Goal: Navigation & Orientation: Locate item on page

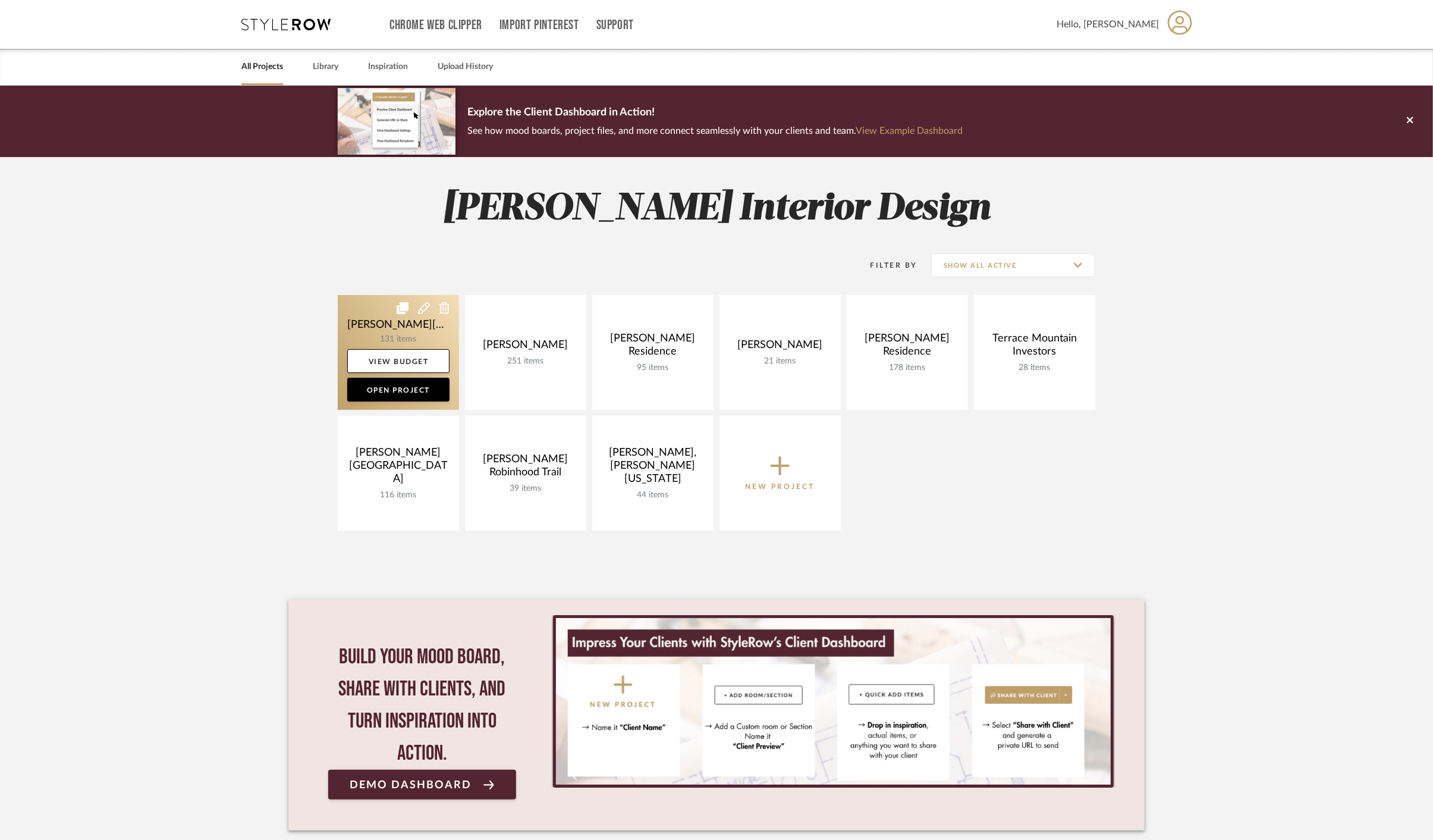
click at [404, 332] on link at bounding box center [398, 352] width 121 height 115
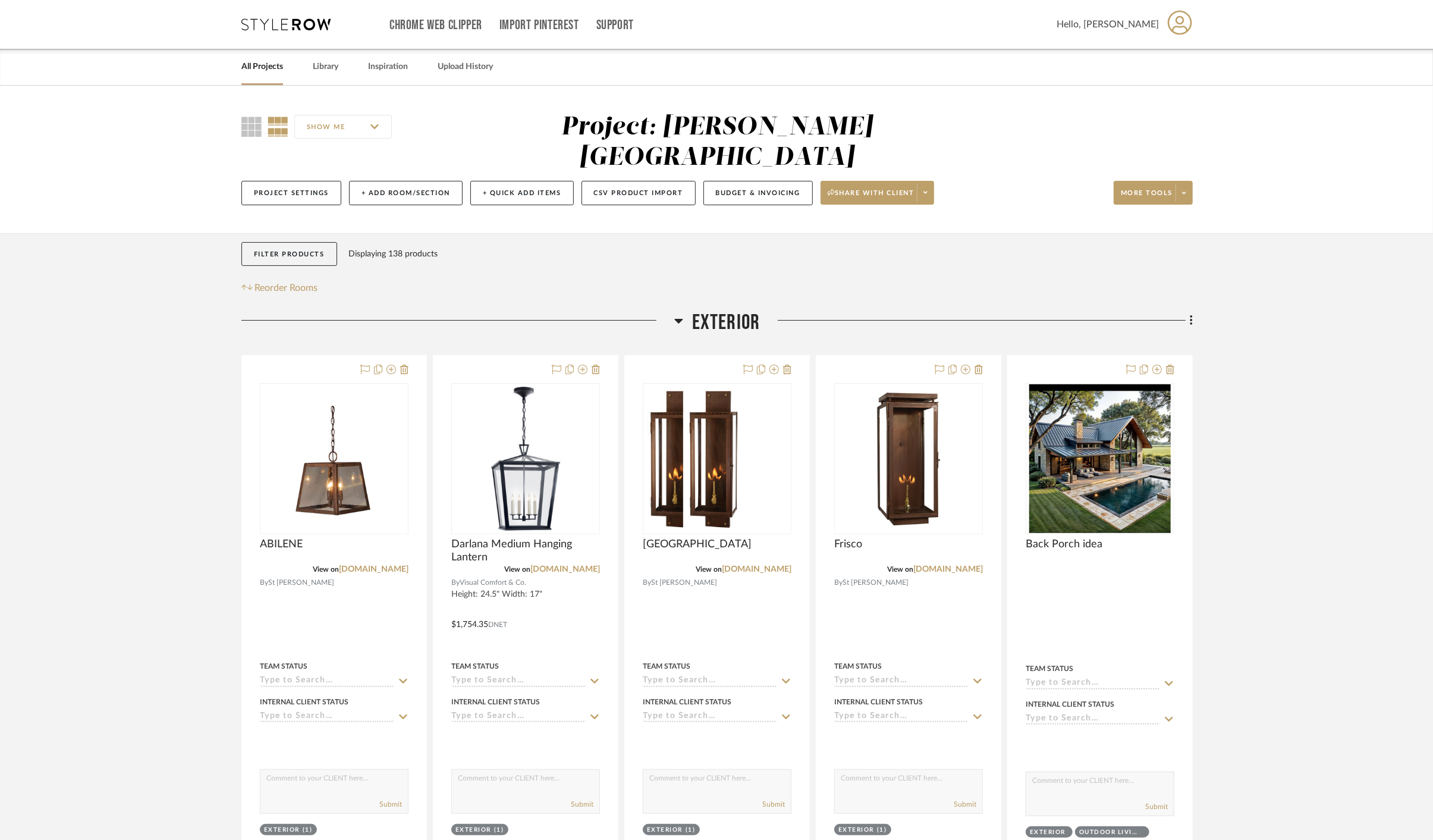
click at [698, 310] on span "Exterior" at bounding box center [726, 323] width 68 height 26
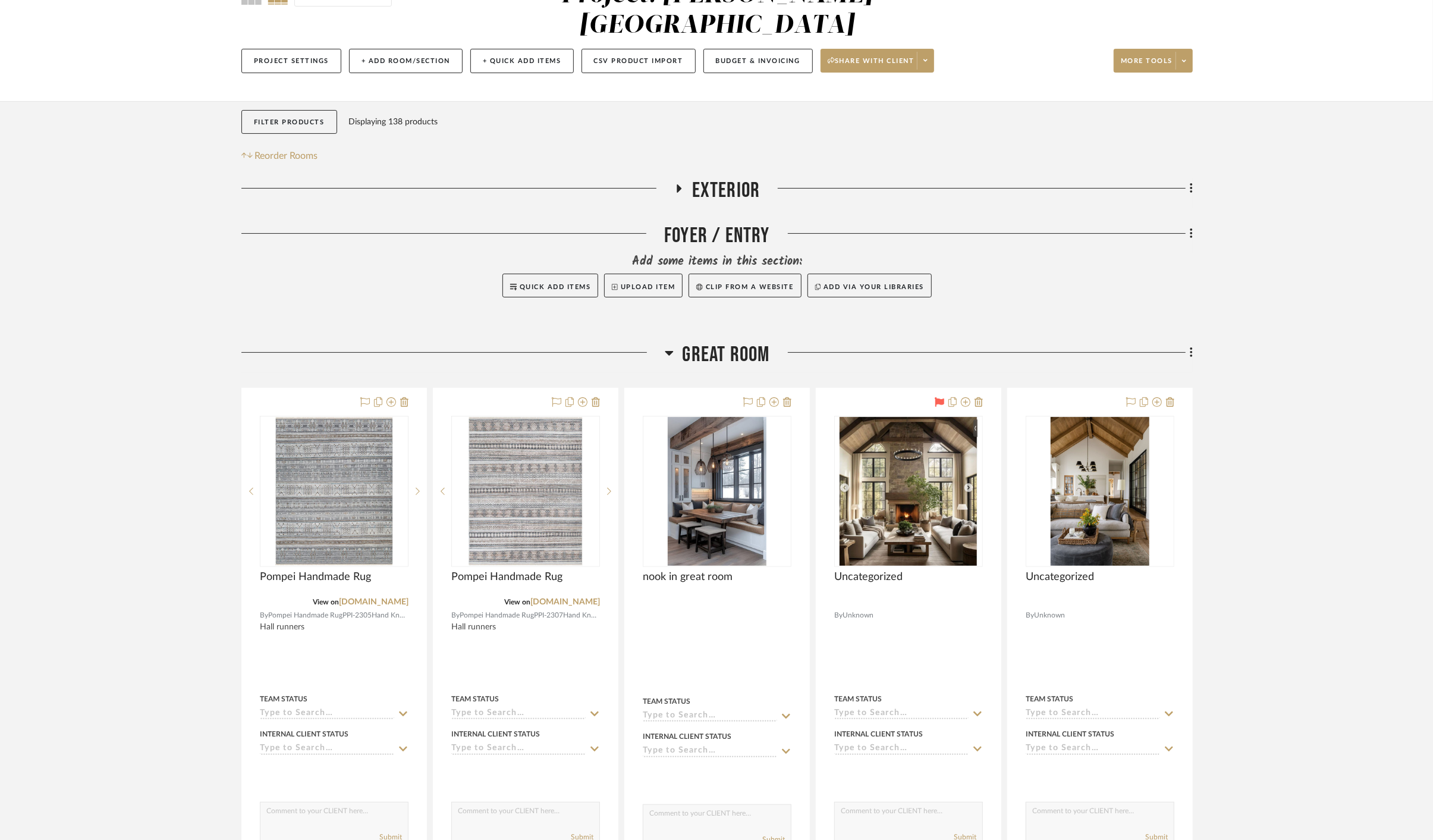
click at [720, 342] on span "Great Room" at bounding box center [726, 355] width 87 height 26
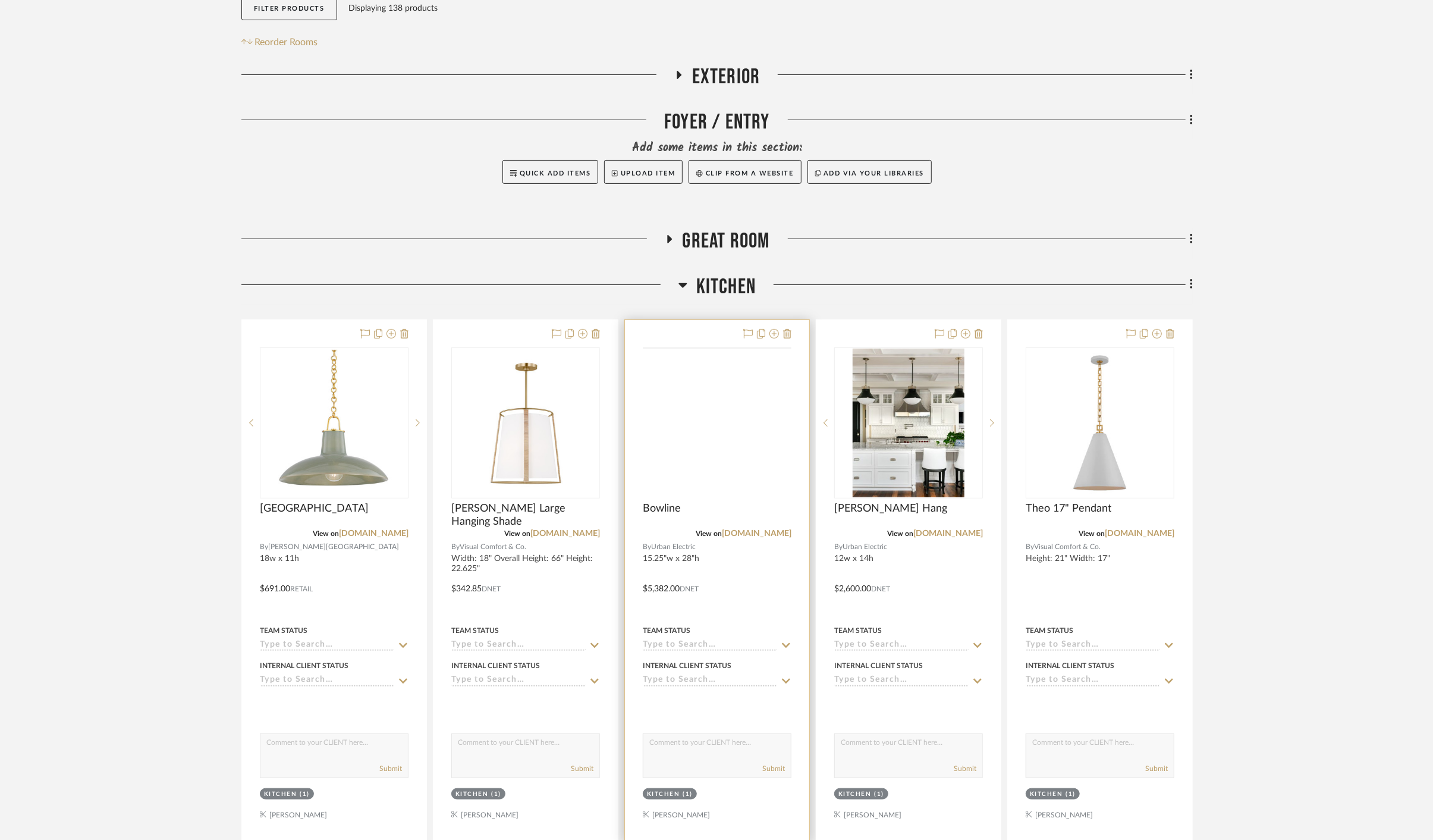
scroll to position [264, 0]
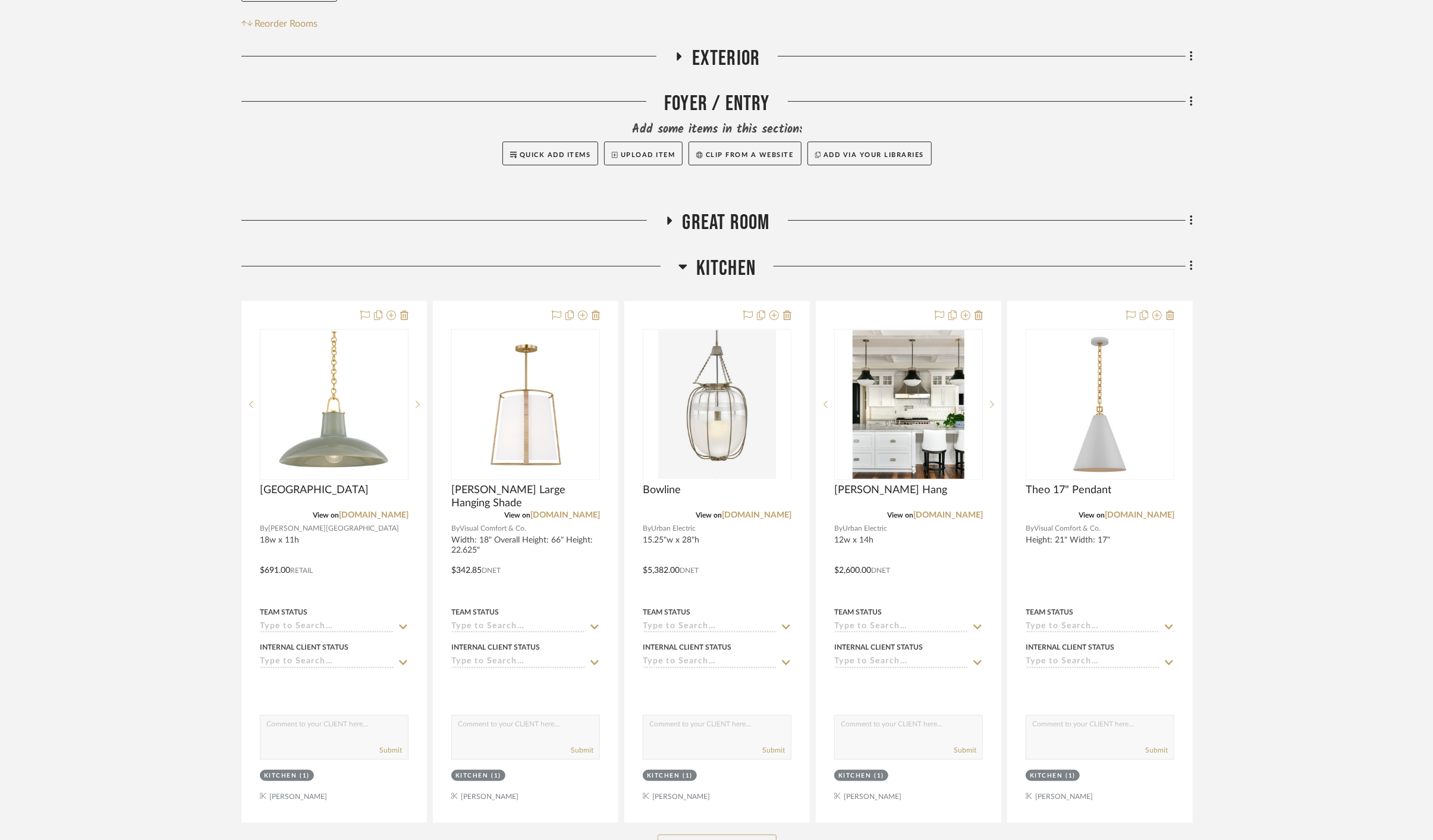
click at [716, 256] on span "Kitchen" at bounding box center [726, 269] width 59 height 26
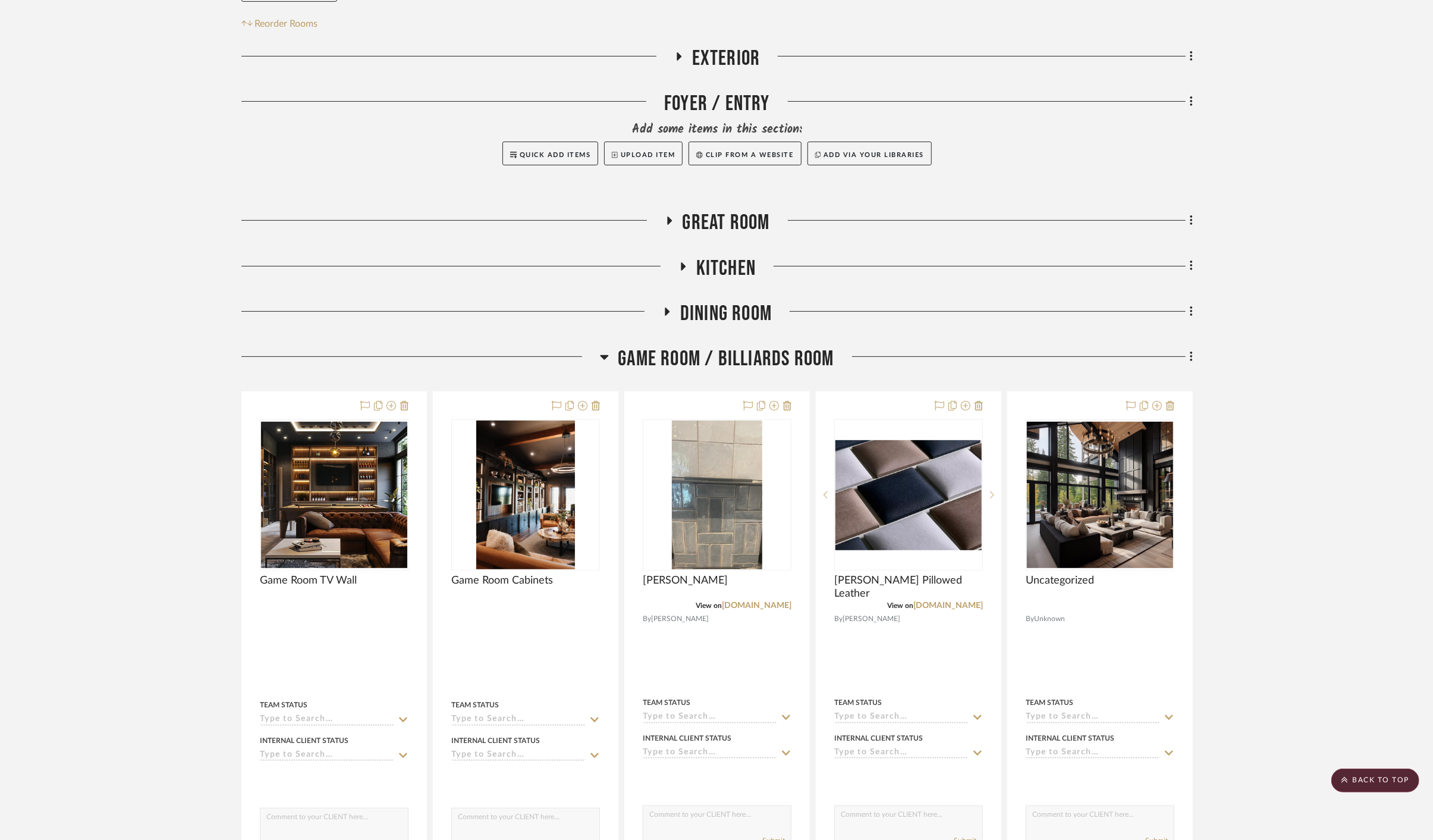
click at [721, 346] on span "Game Room / Billiards Room" at bounding box center [726, 359] width 216 height 26
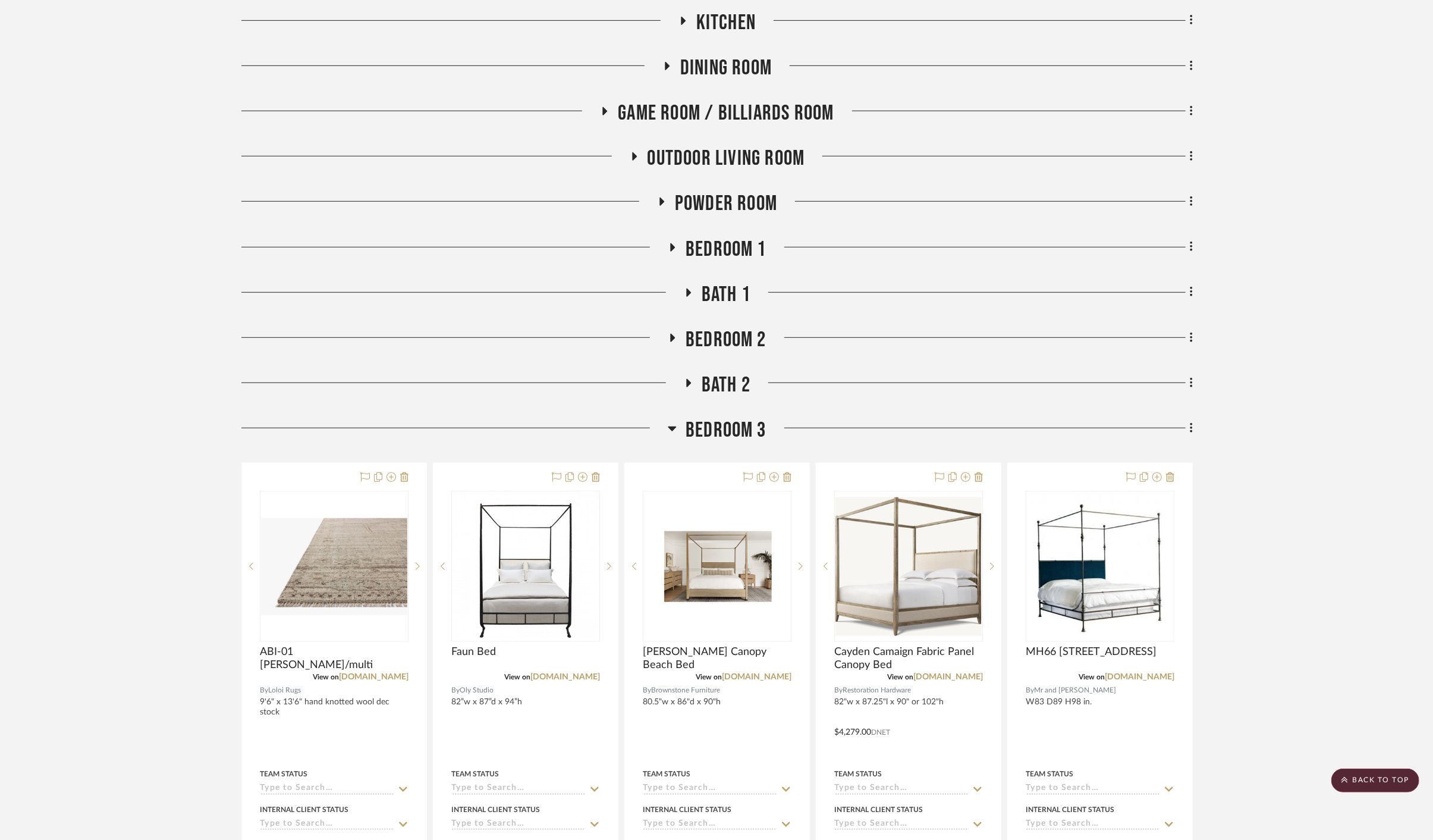
scroll to position [528, 0]
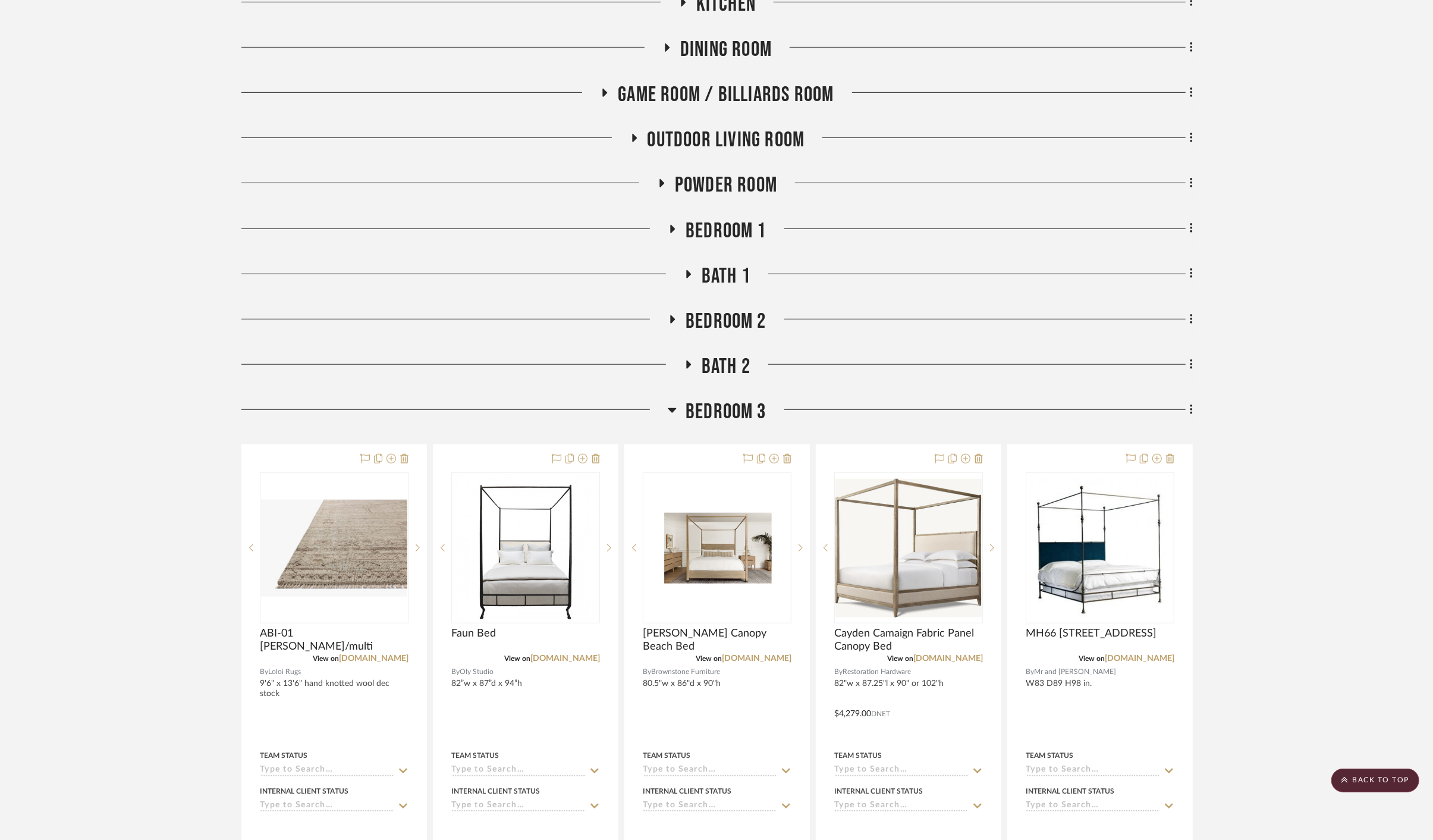
click at [729, 399] on span "Bedroom 3" at bounding box center [726, 412] width 81 height 26
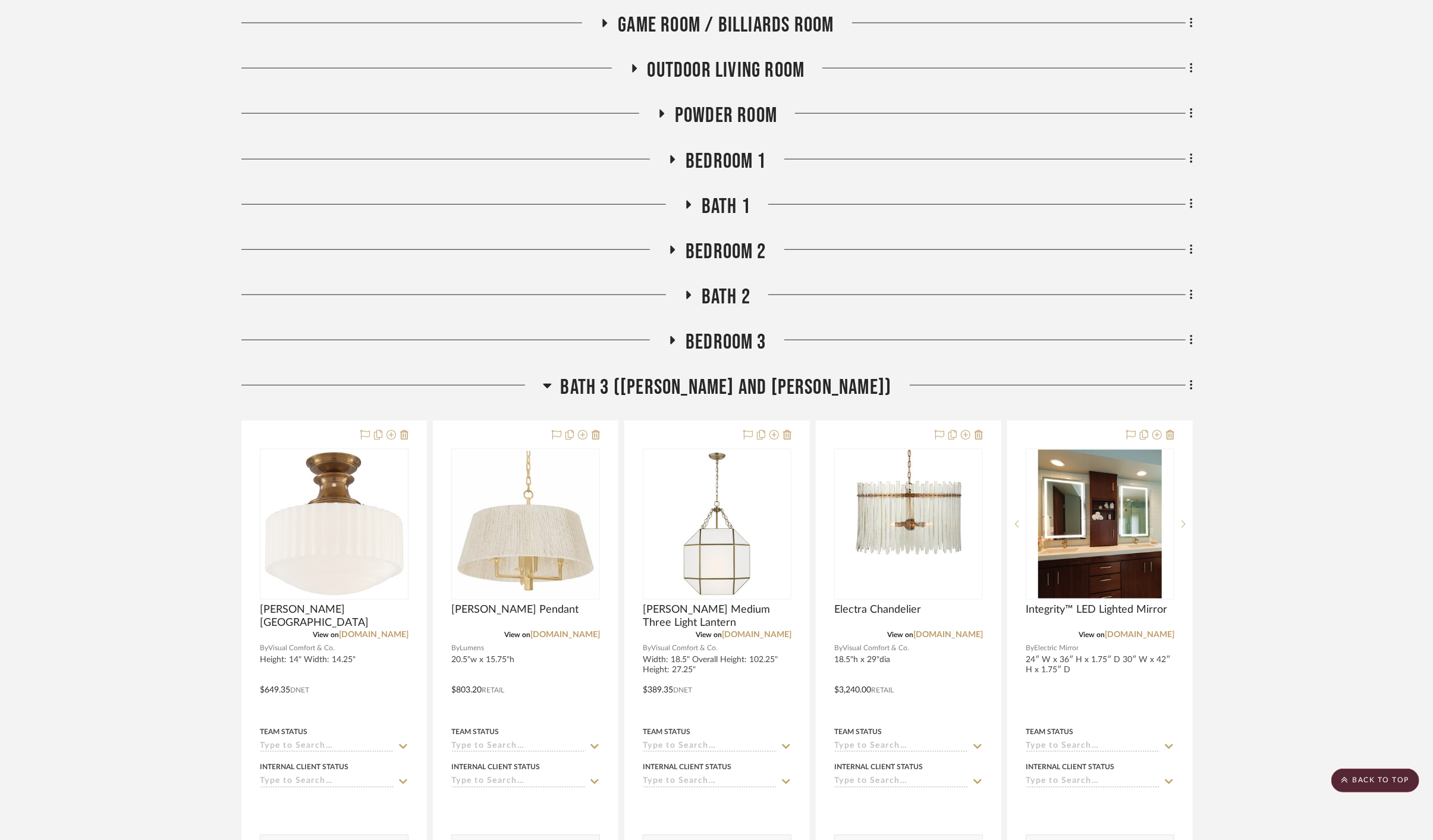
scroll to position [727, 0]
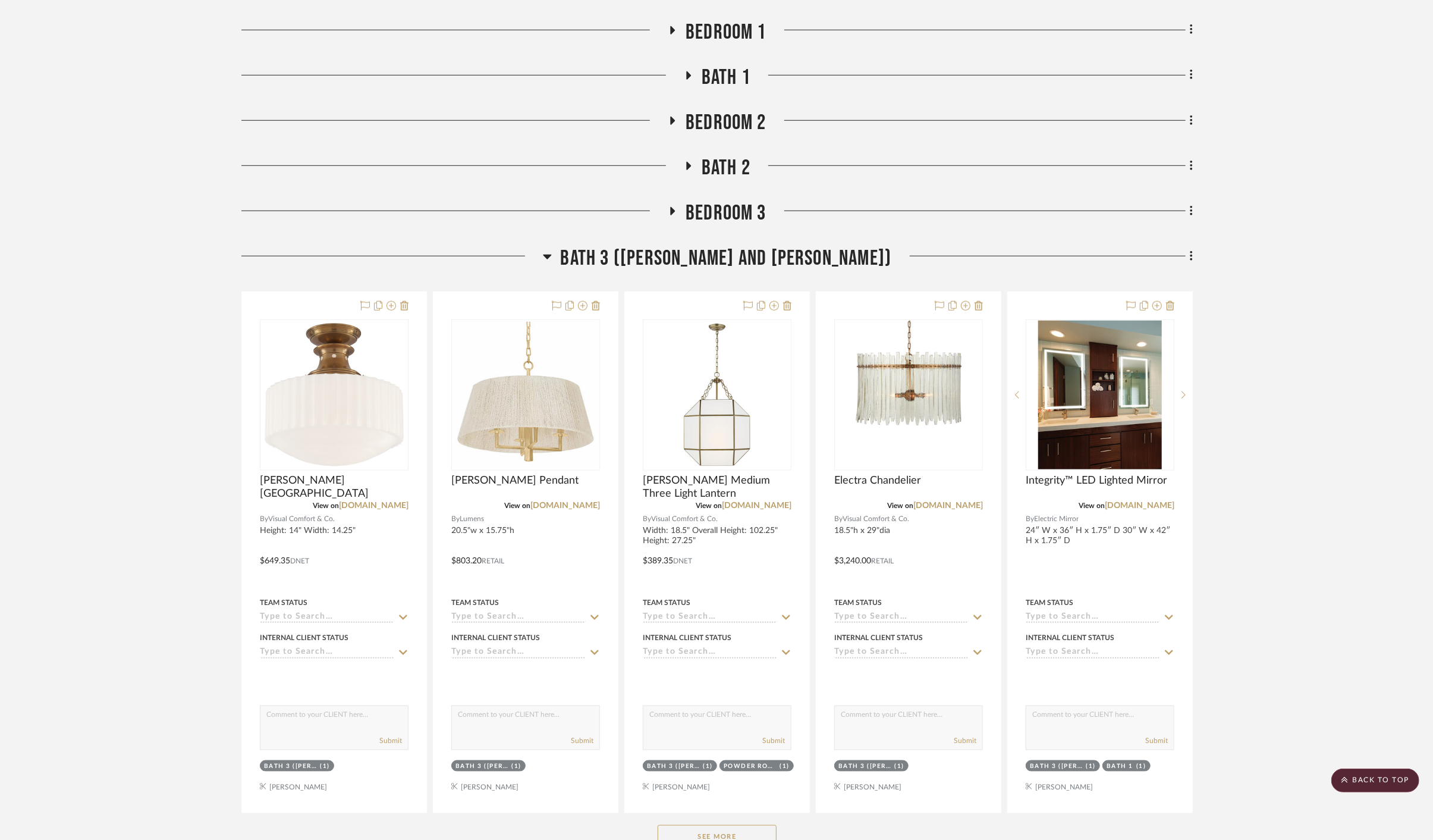
click at [727, 246] on span "Bath 3 ([PERSON_NAME] and [PERSON_NAME])" at bounding box center [726, 259] width 331 height 26
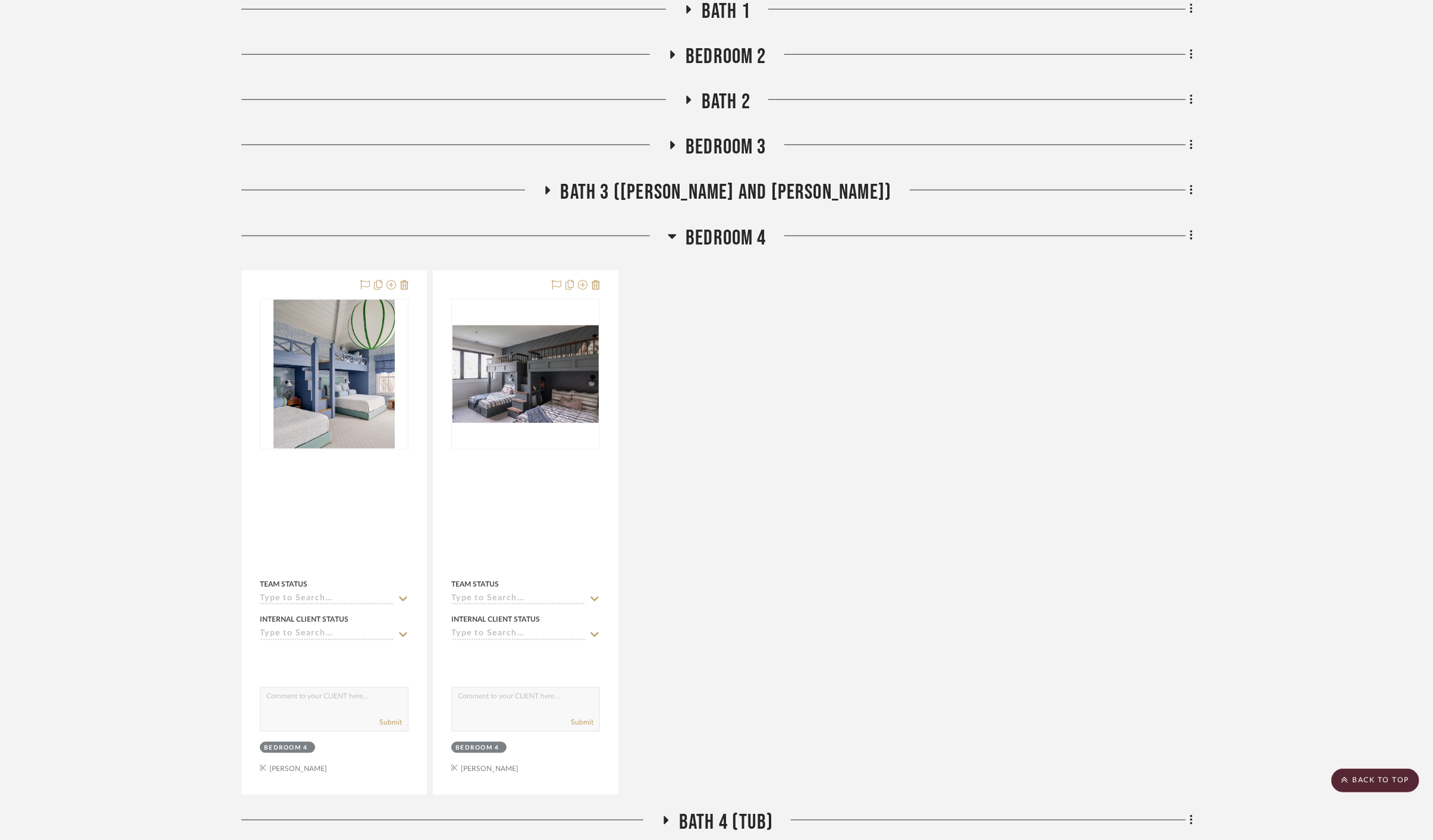
click at [719, 225] on span "Bedroom 4" at bounding box center [726, 238] width 81 height 26
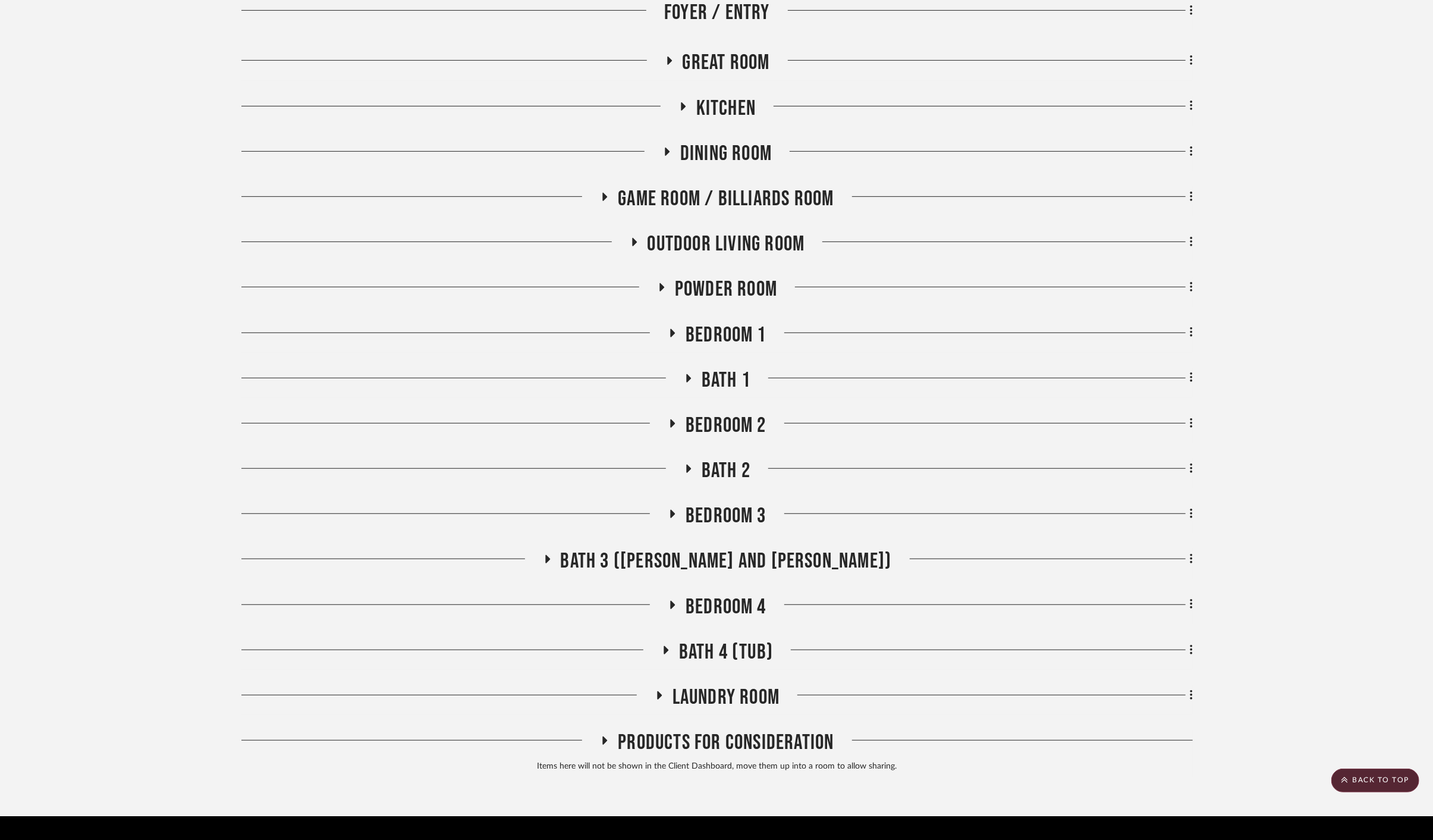
click at [722, 413] on span "Bedroom 2" at bounding box center [726, 426] width 81 height 26
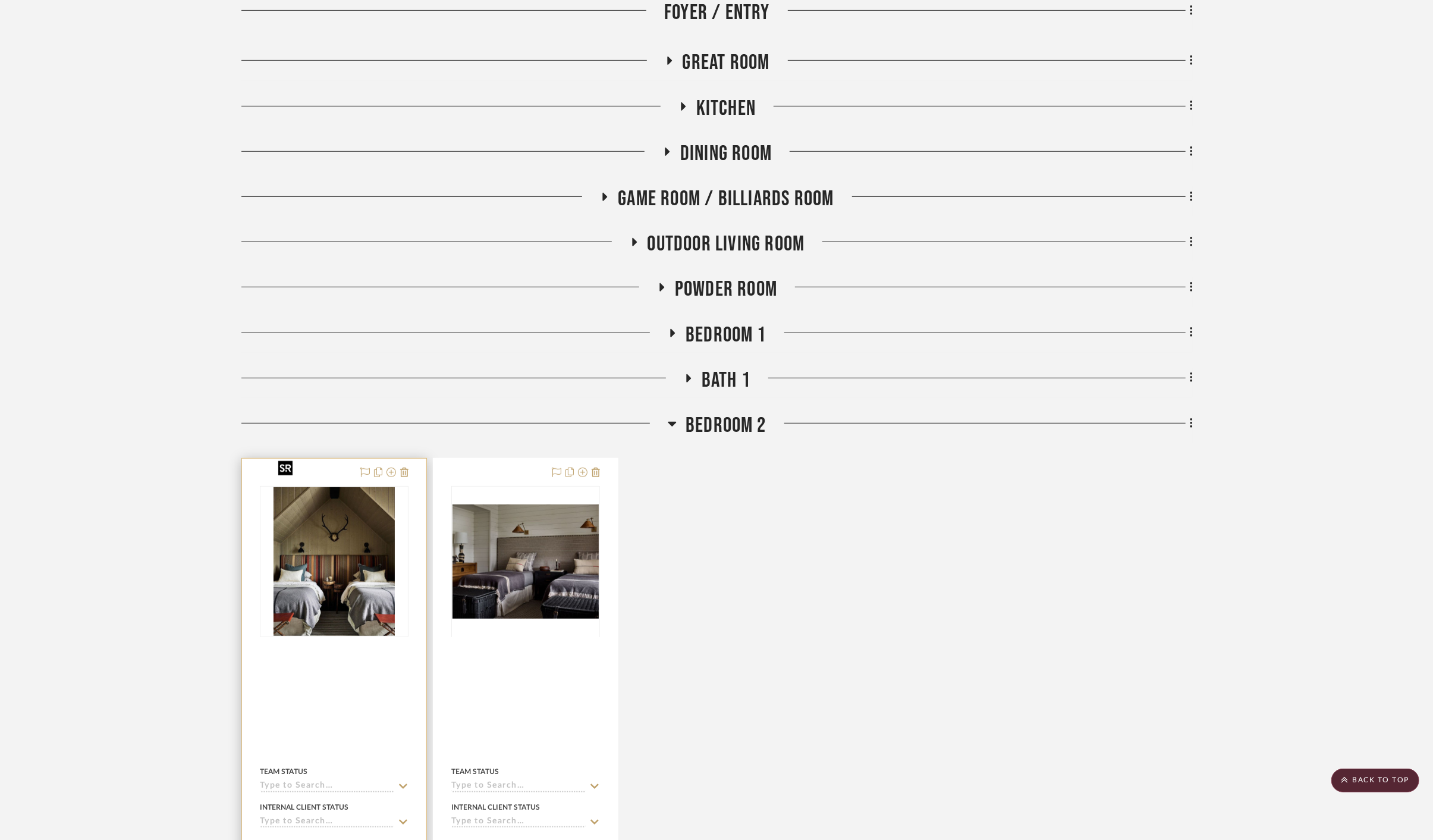
click at [0, 0] on img at bounding box center [0, 0] width 0 height 0
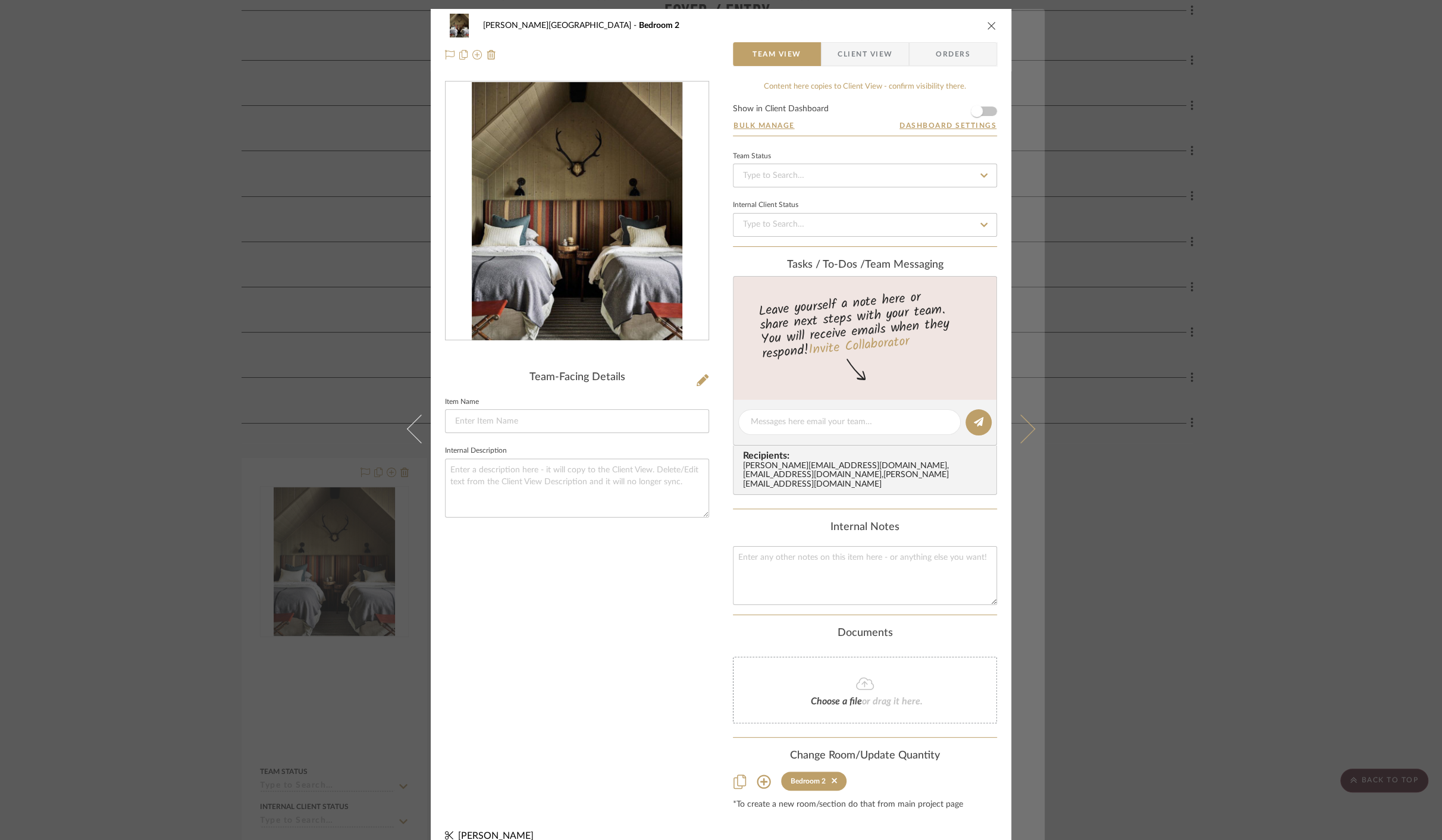
click at [1030, 422] on button at bounding box center [1027, 429] width 33 height 840
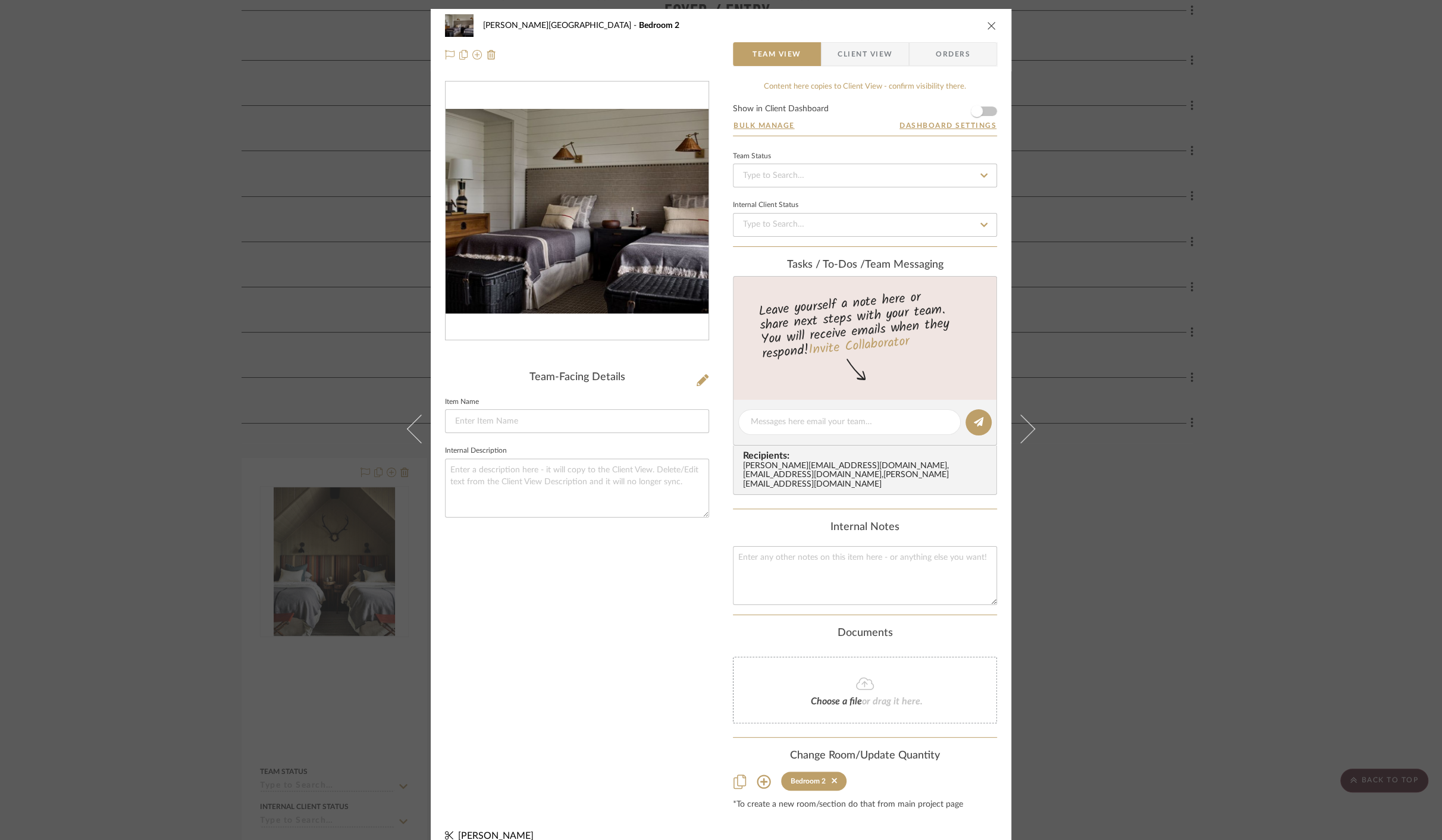
click at [598, 189] on img "0" at bounding box center [576, 211] width 263 height 205
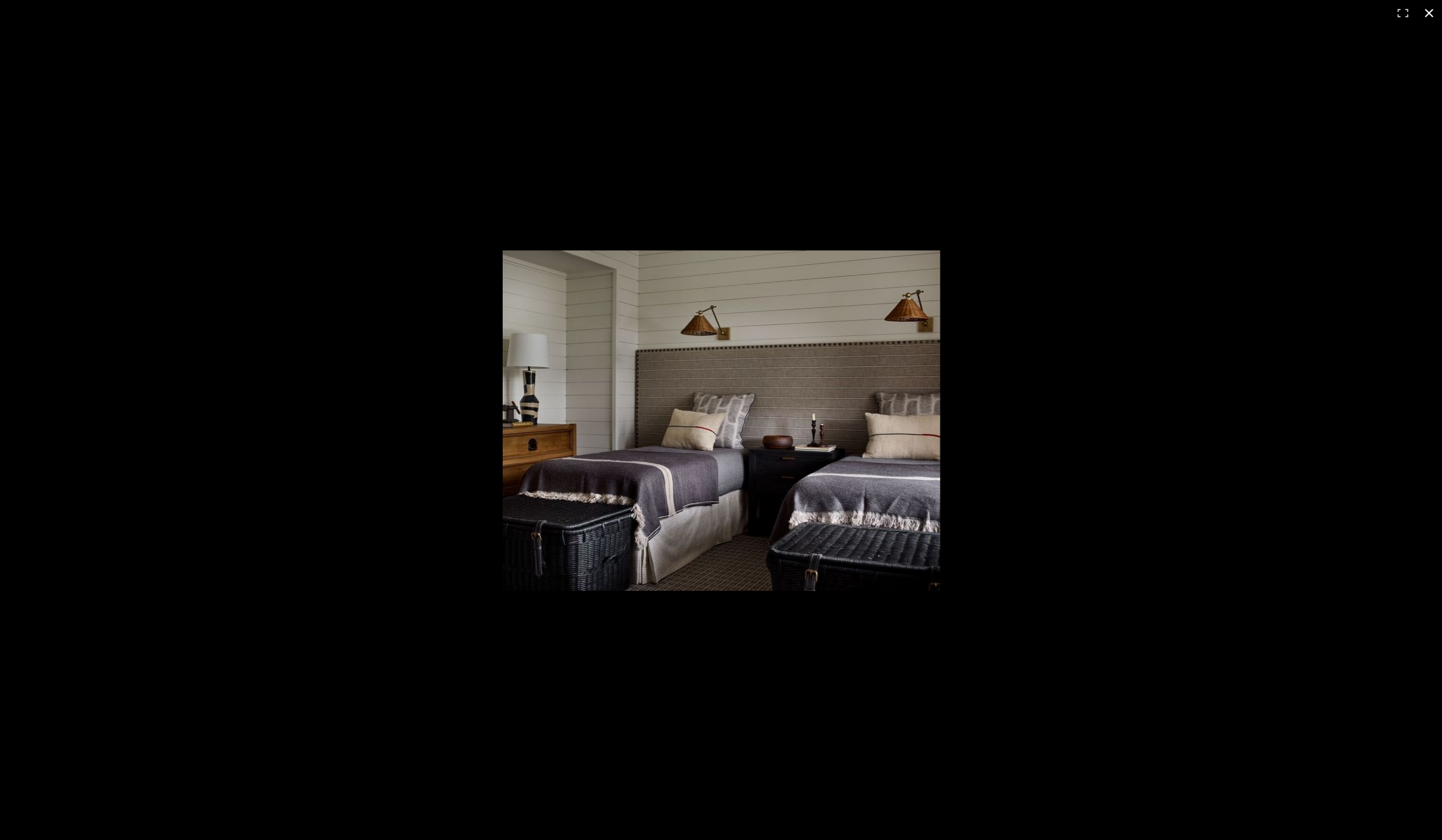
click at [217, 238] on div at bounding box center [721, 420] width 1442 height 840
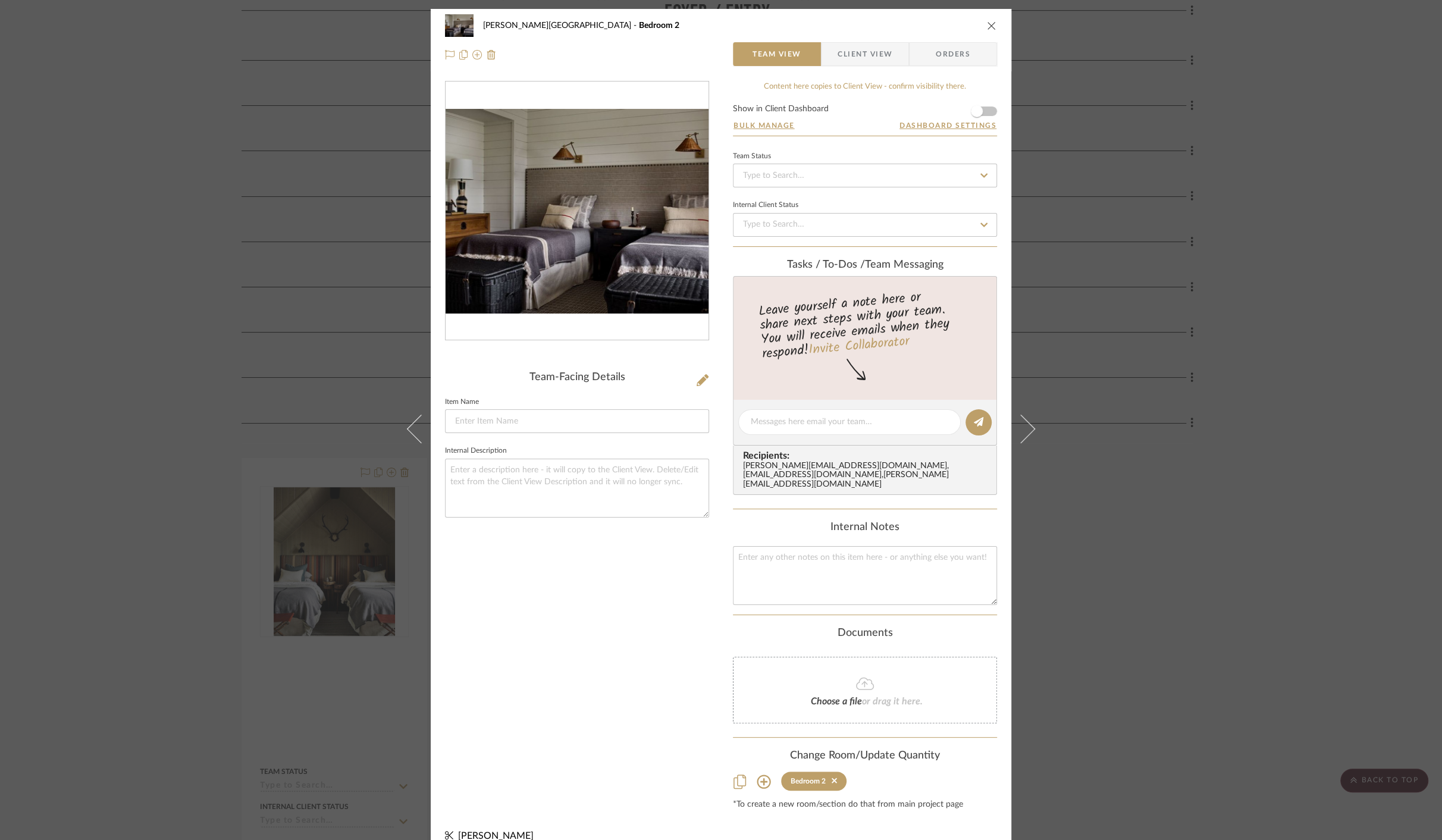
click at [573, 244] on img "0" at bounding box center [576, 211] width 263 height 205
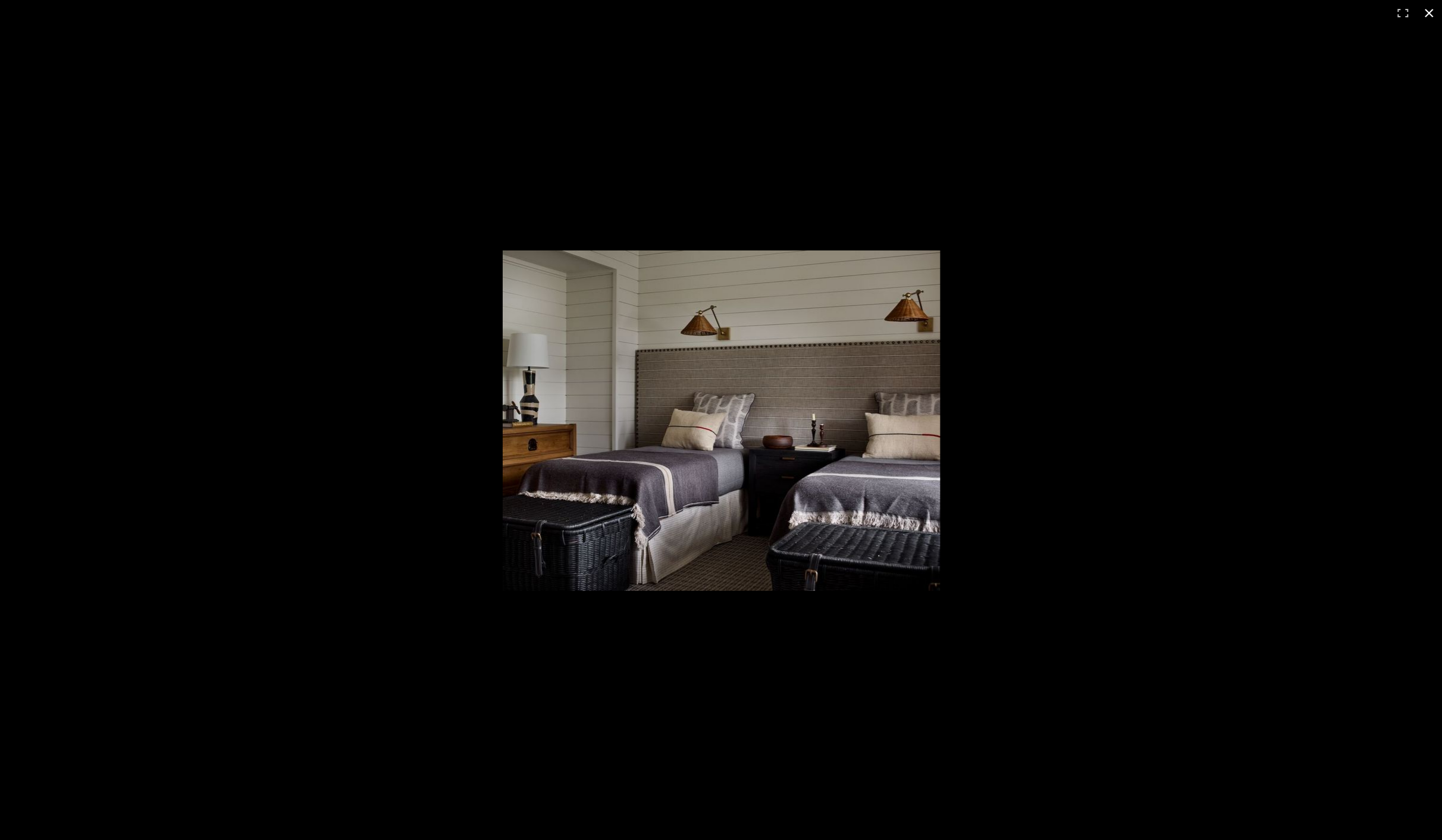
click at [321, 386] on div at bounding box center [721, 420] width 1442 height 840
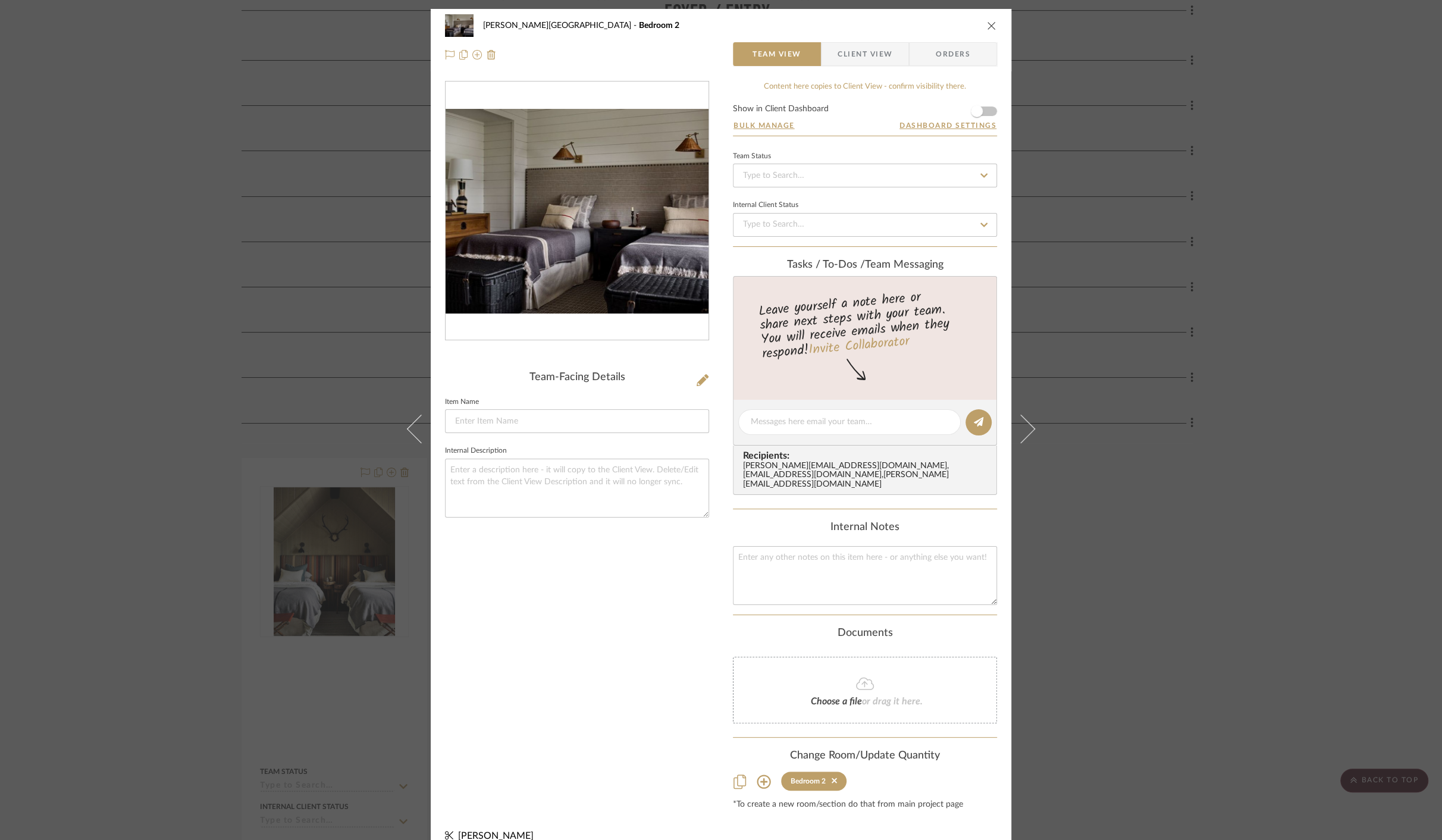
click at [359, 508] on div "[PERSON_NAME][GEOGRAPHIC_DATA] Bedroom 2 Team View Client View Orders Team-Faci…" at bounding box center [721, 420] width 1442 height 840
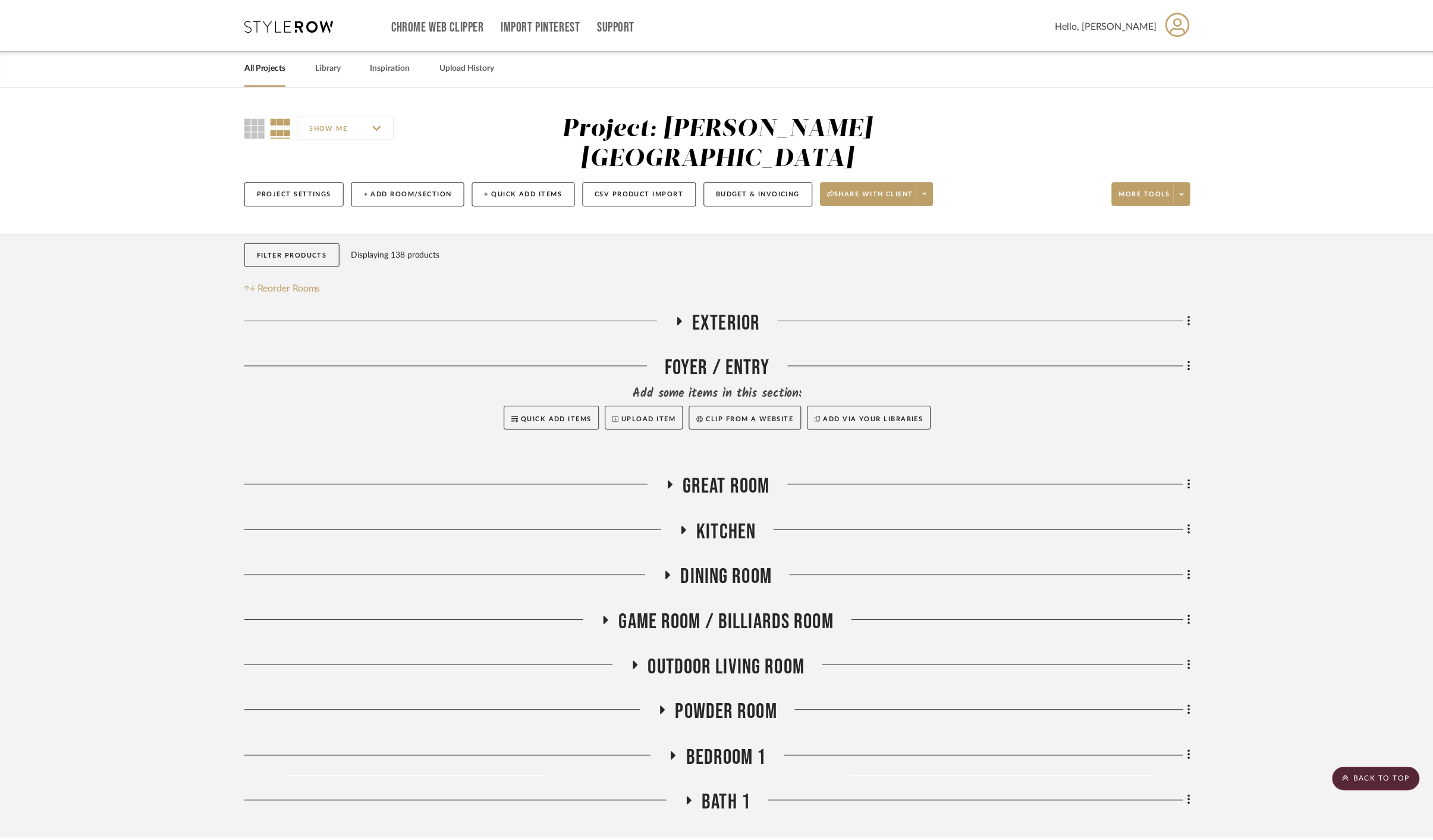
scroll to position [424, 0]
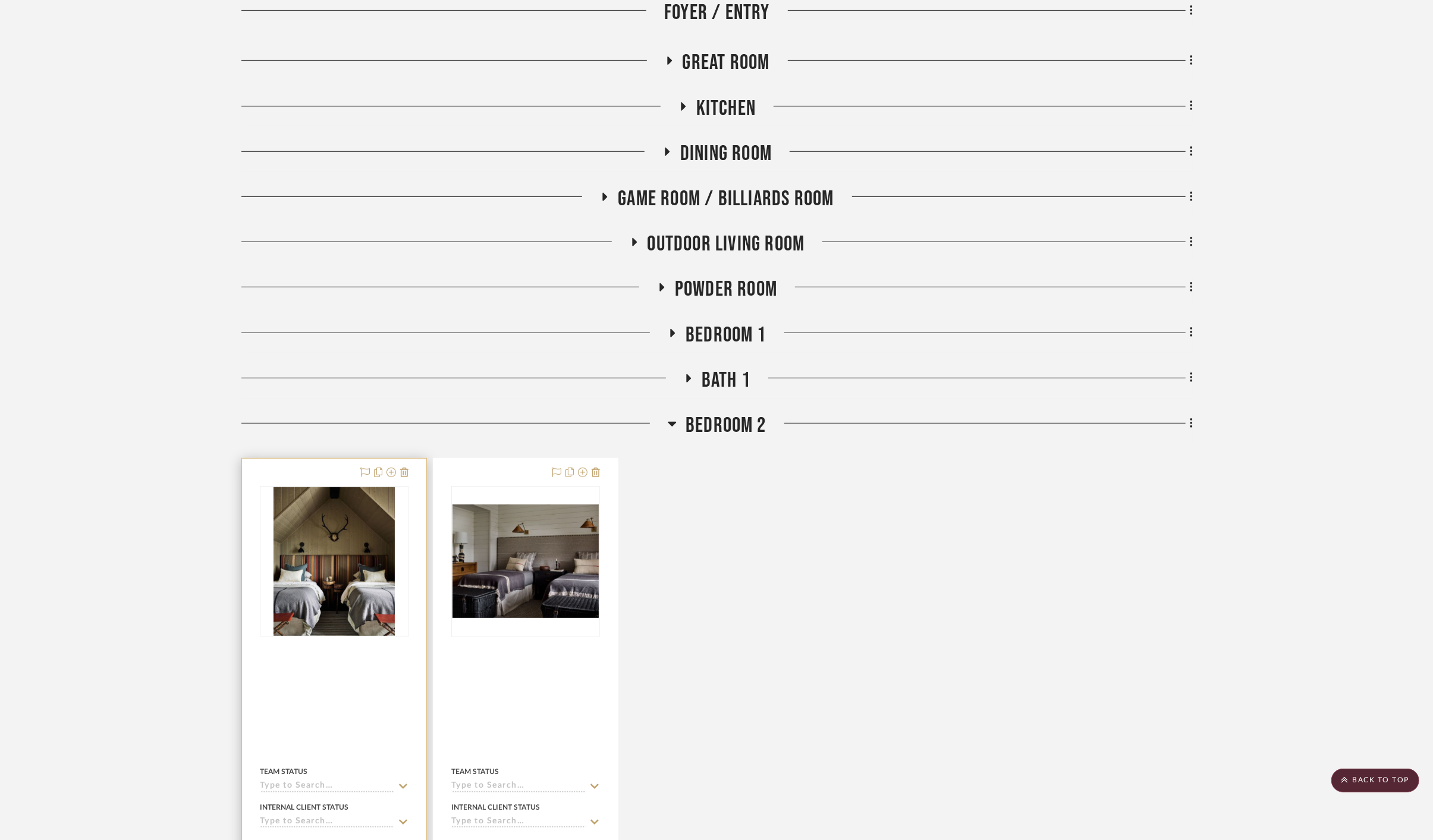
click at [359, 509] on img "0" at bounding box center [334, 561] width 121 height 149
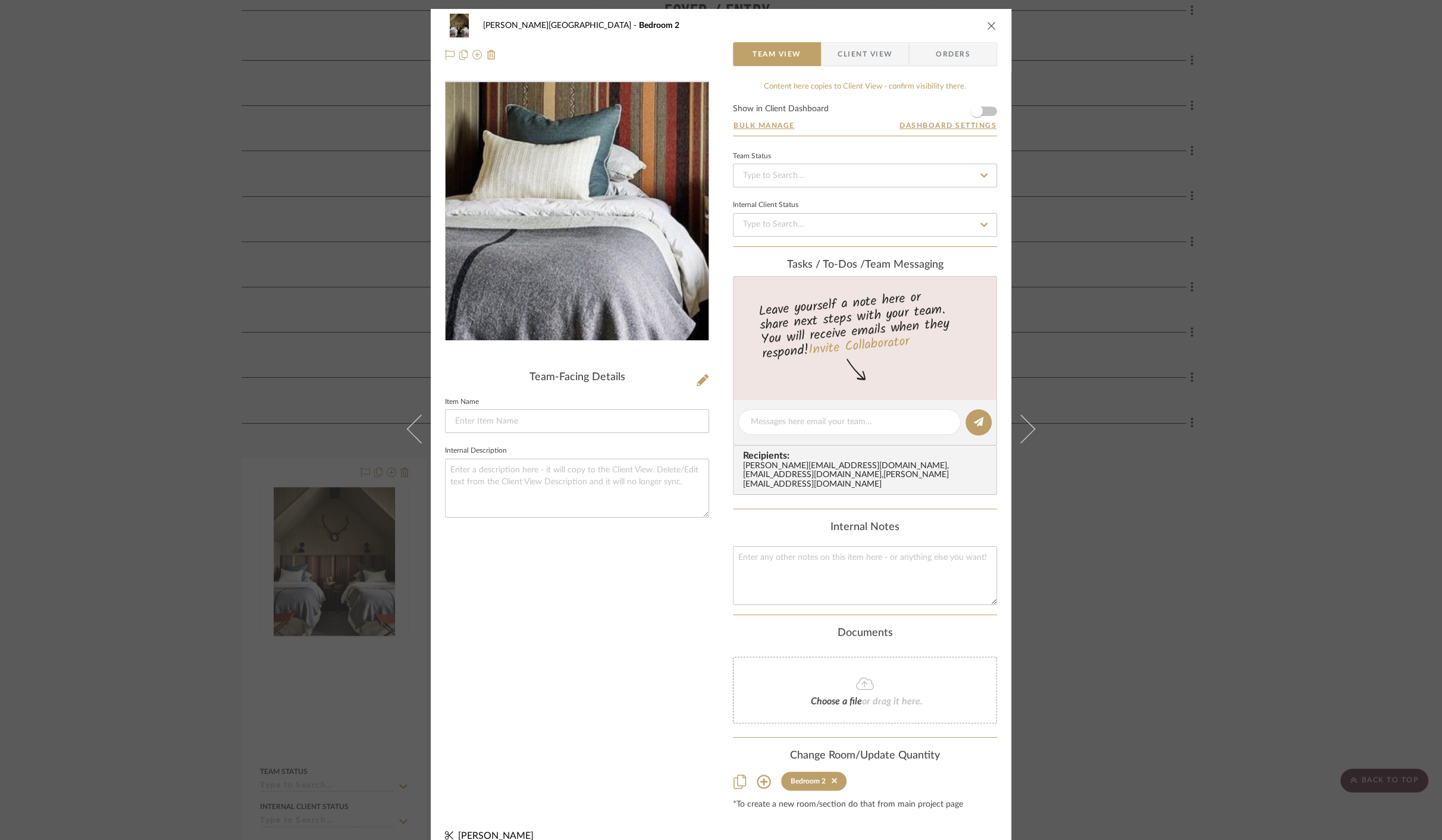
click at [487, 252] on img "0" at bounding box center [577, 211] width 211 height 258
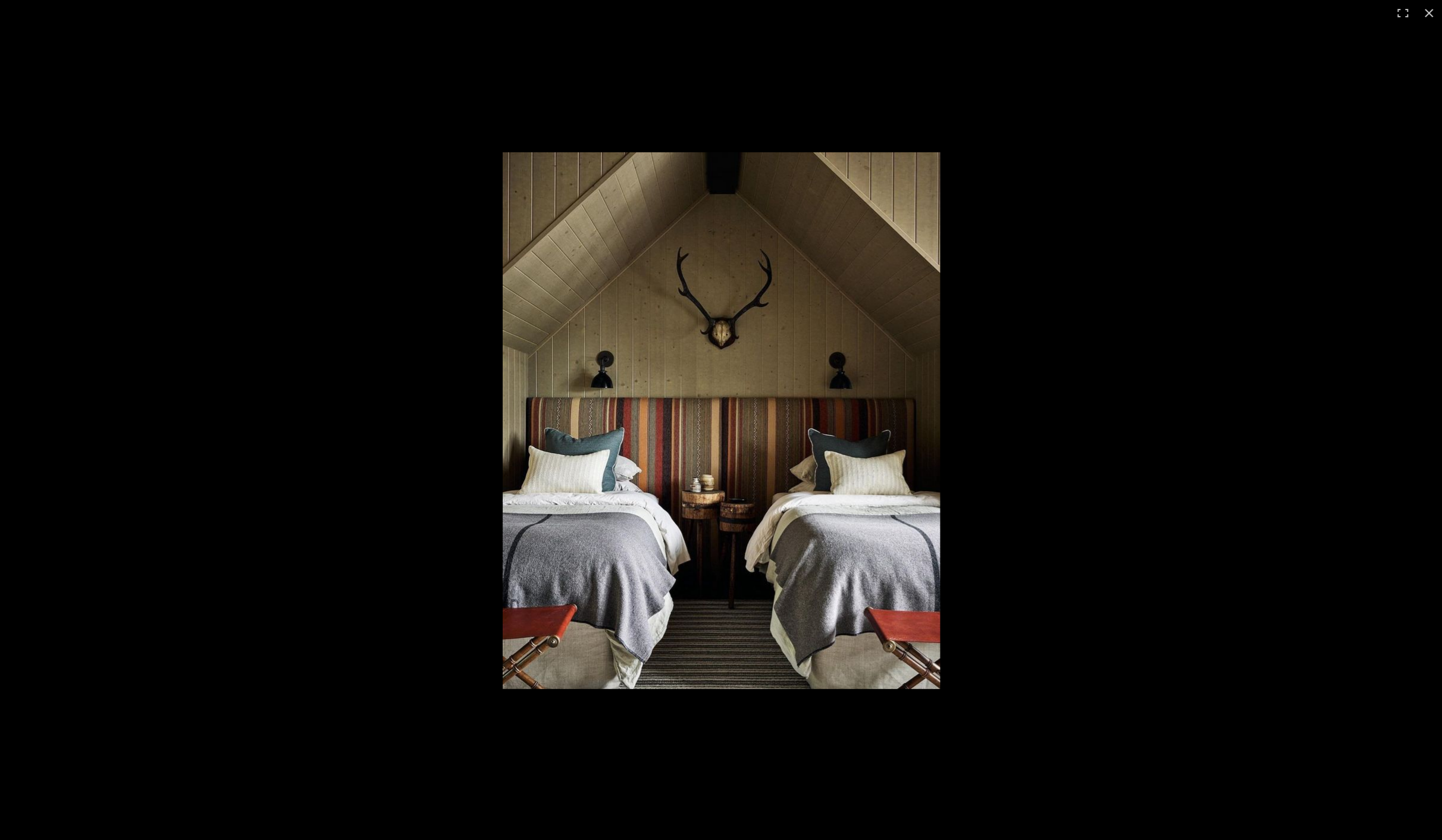
click at [697, 590] on img at bounding box center [721, 420] width 437 height 537
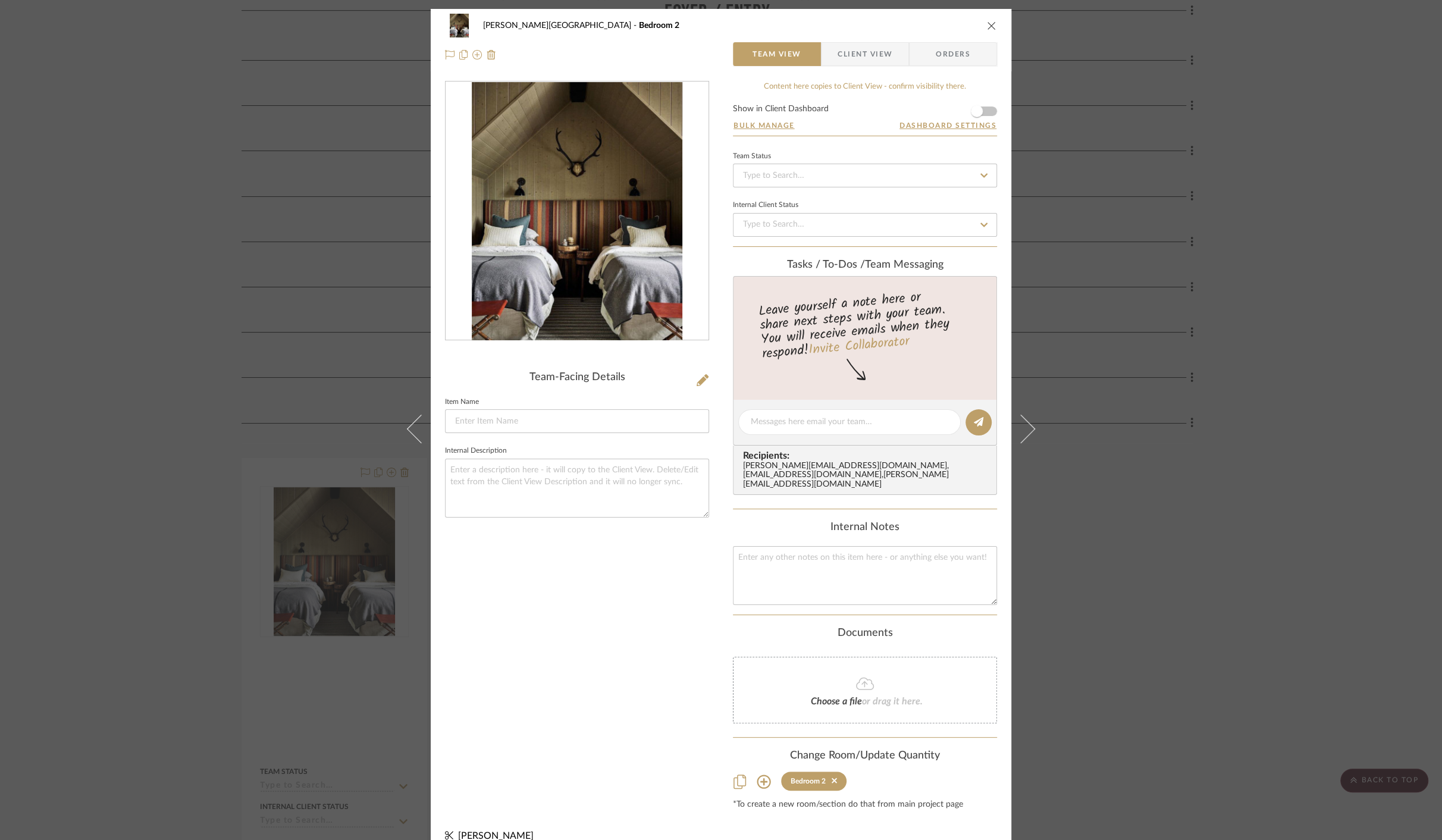
click at [550, 193] on img "0" at bounding box center [577, 211] width 211 height 258
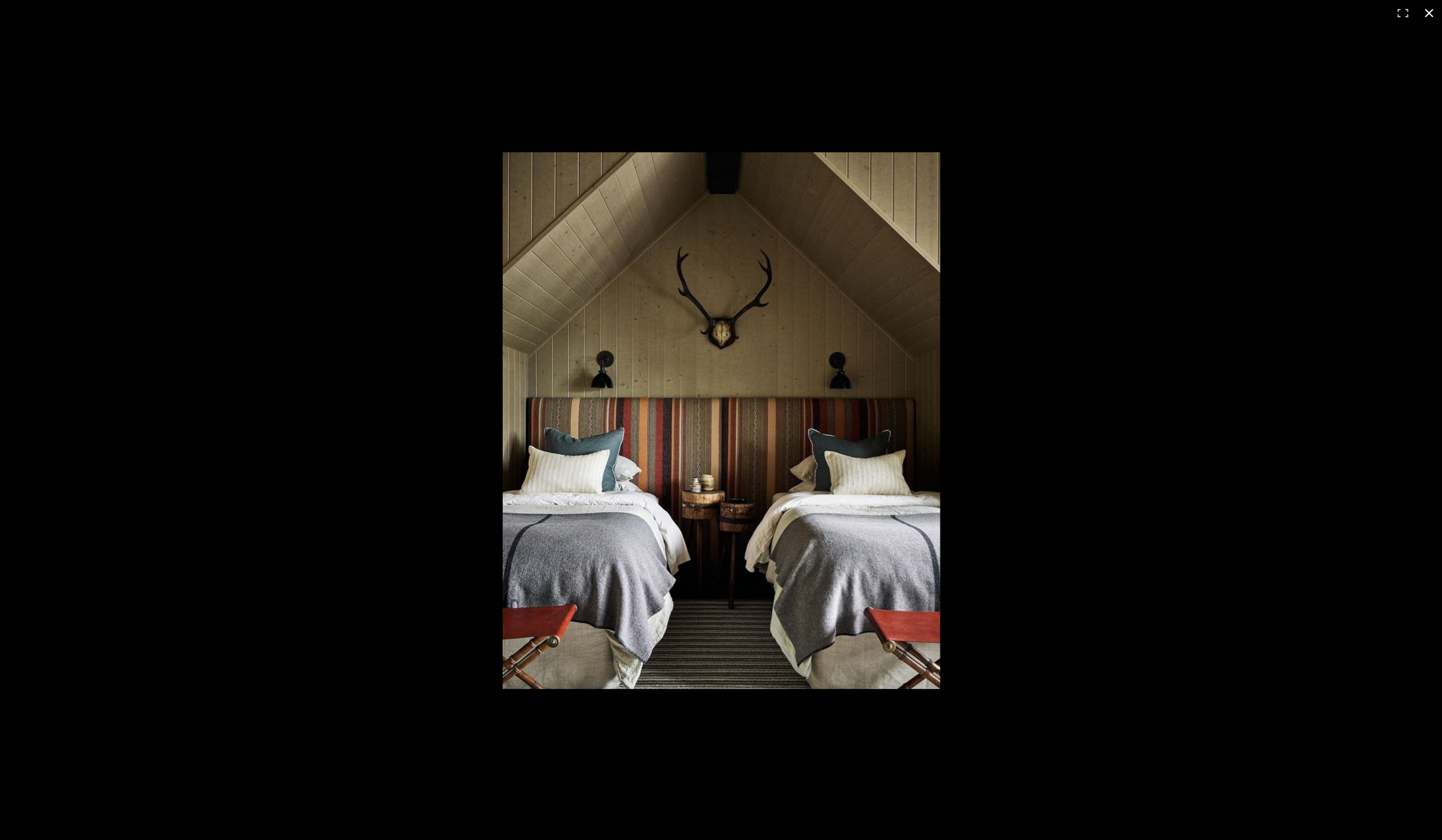
click at [300, 500] on div at bounding box center [721, 420] width 1442 height 840
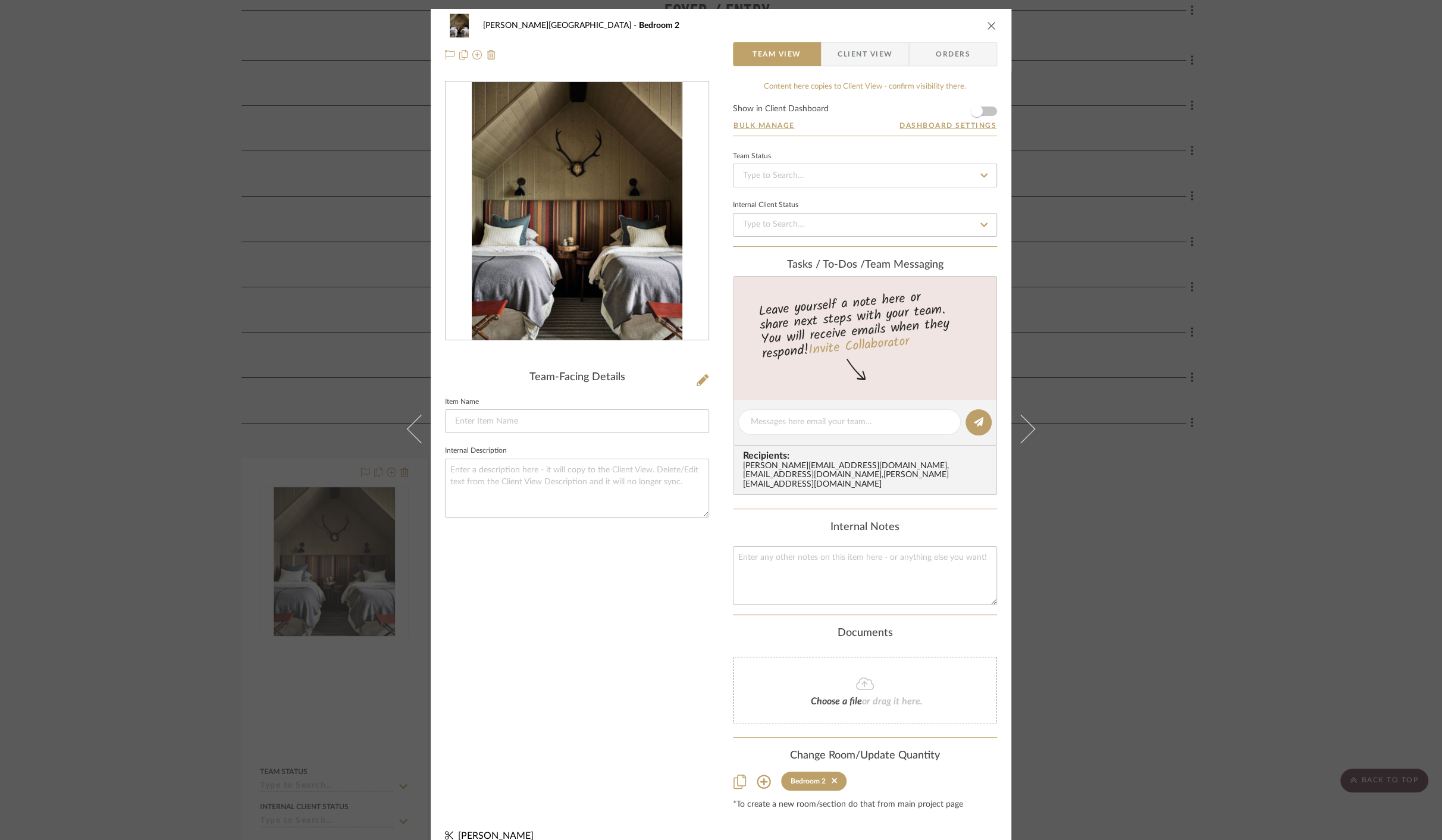
click at [182, 475] on div "[PERSON_NAME][GEOGRAPHIC_DATA] Bedroom 2 Team View Client View Orders Team-Faci…" at bounding box center [721, 420] width 1442 height 840
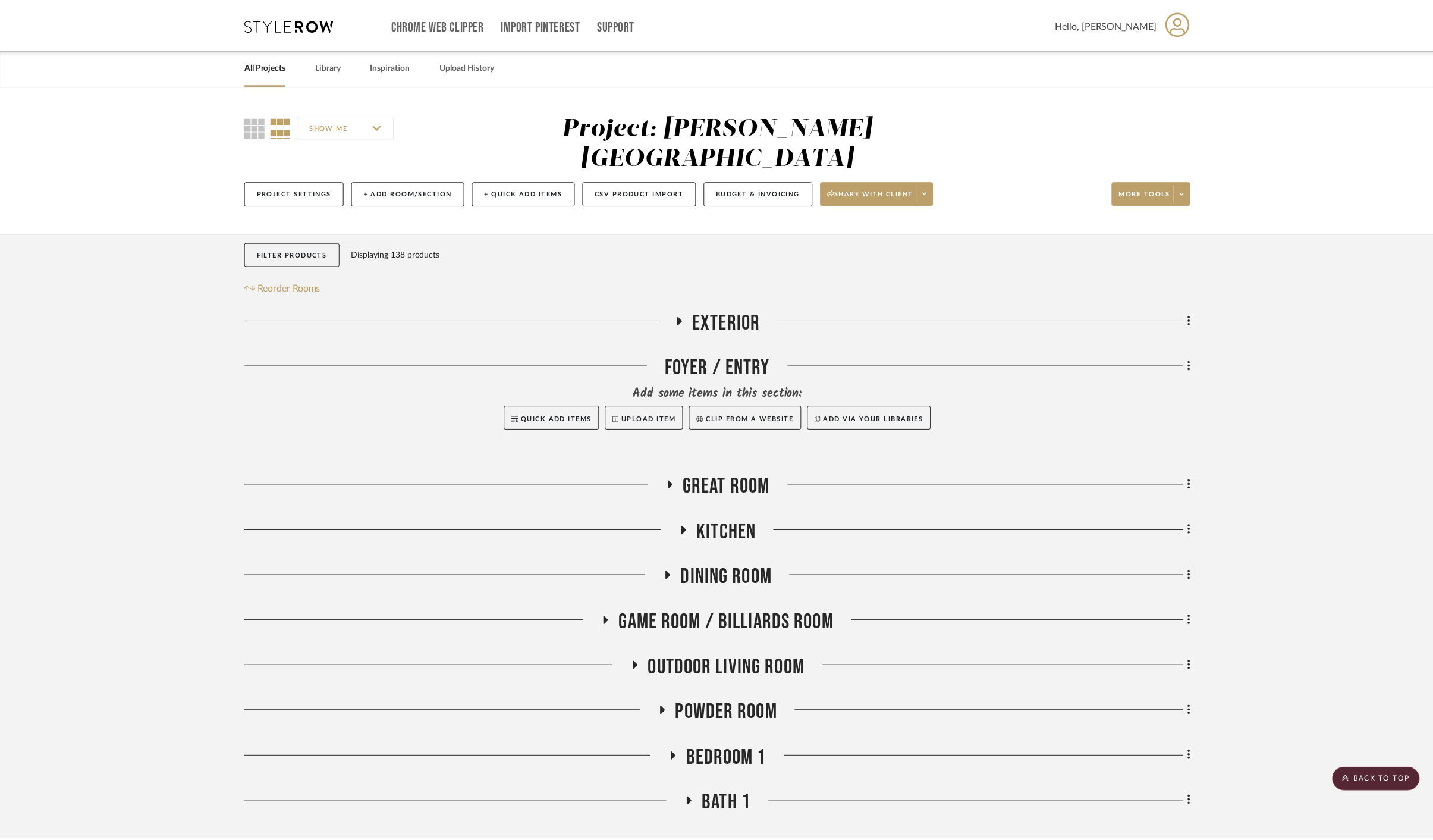
scroll to position [424, 0]
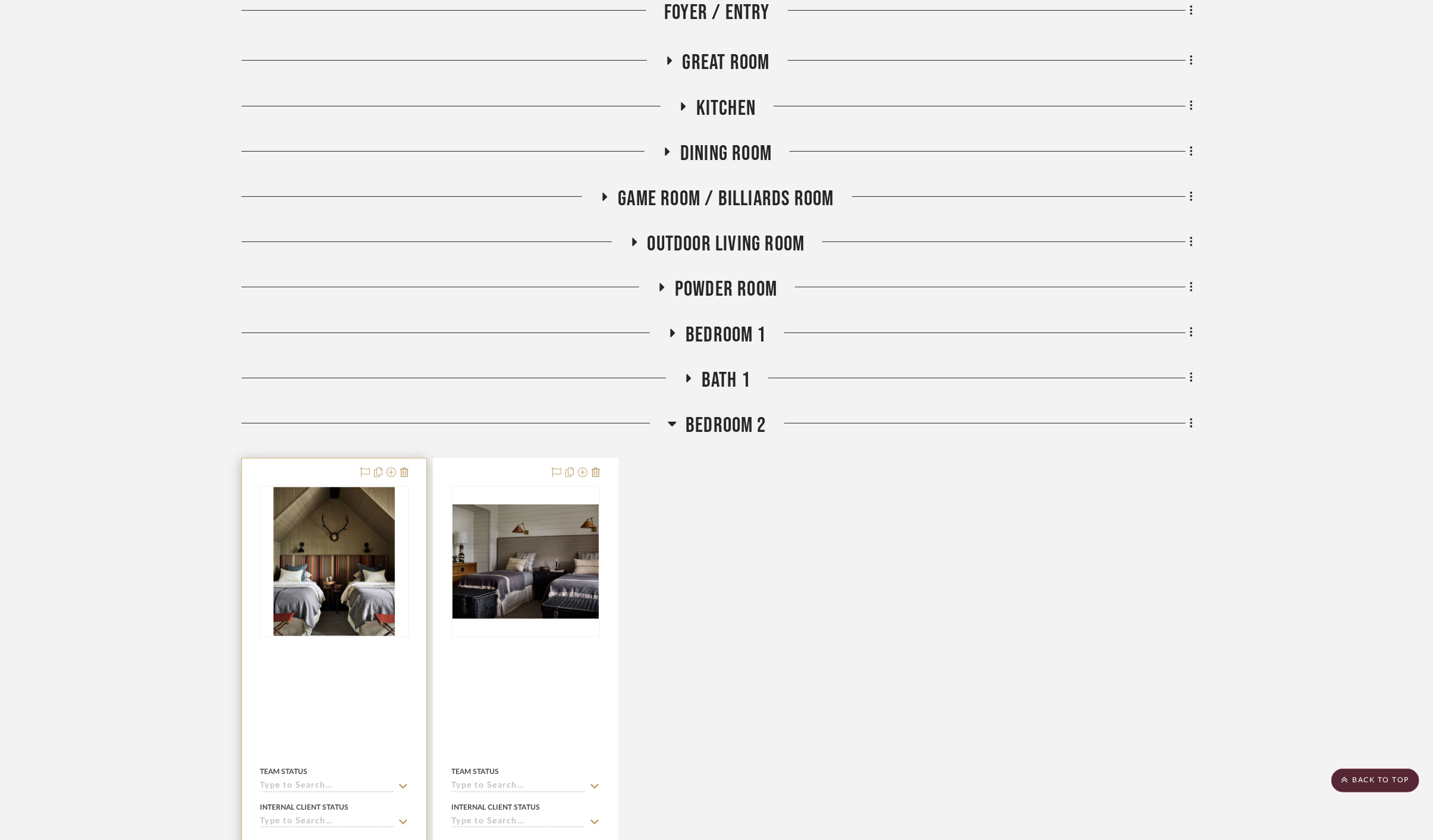
click at [336, 519] on img "0" at bounding box center [334, 561] width 121 height 149
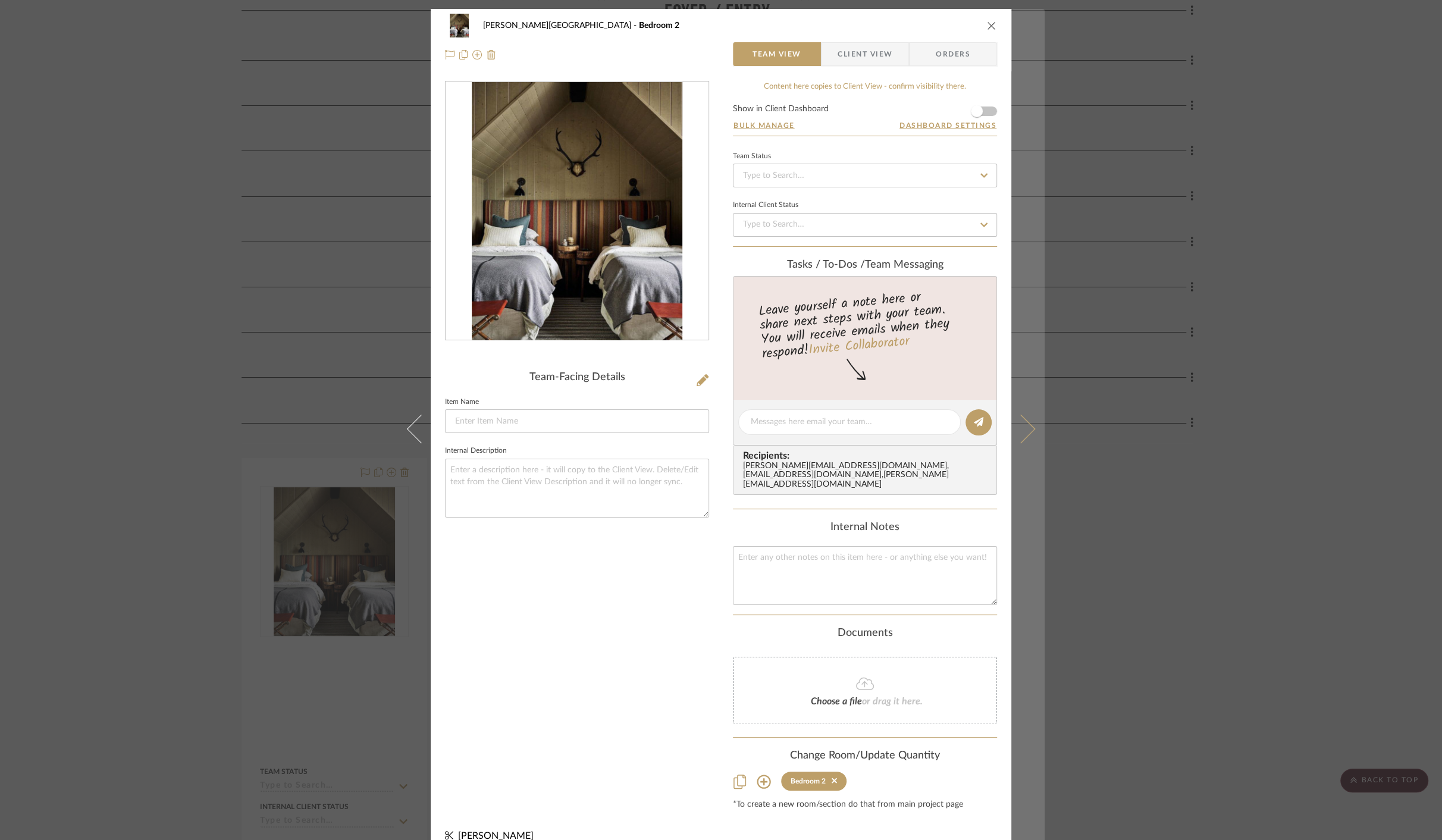
click at [1031, 428] on button at bounding box center [1027, 429] width 33 height 840
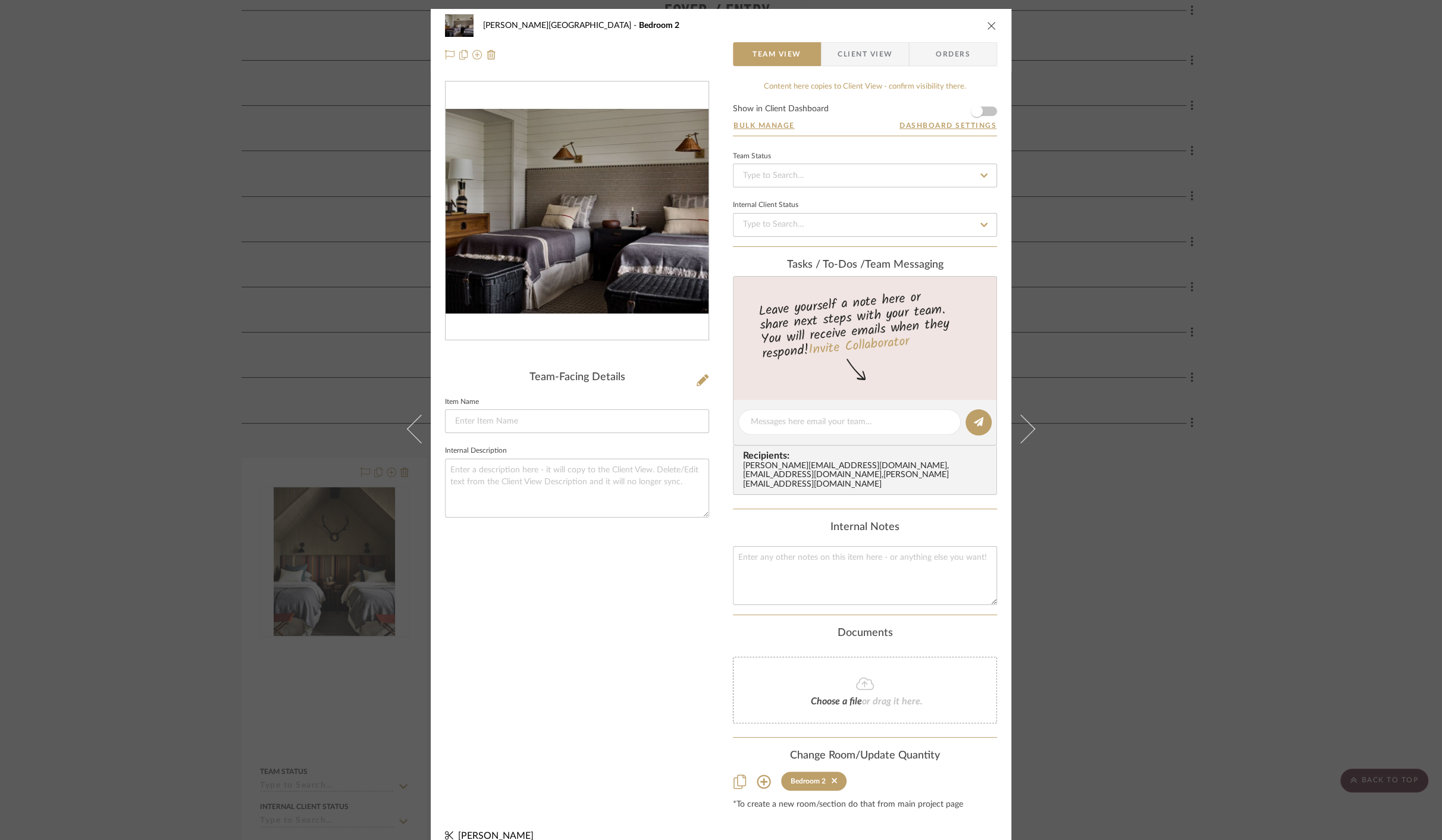
click at [1182, 472] on div "[PERSON_NAME][GEOGRAPHIC_DATA] Bedroom 2 Team View Client View Orders Team-Faci…" at bounding box center [721, 420] width 1442 height 840
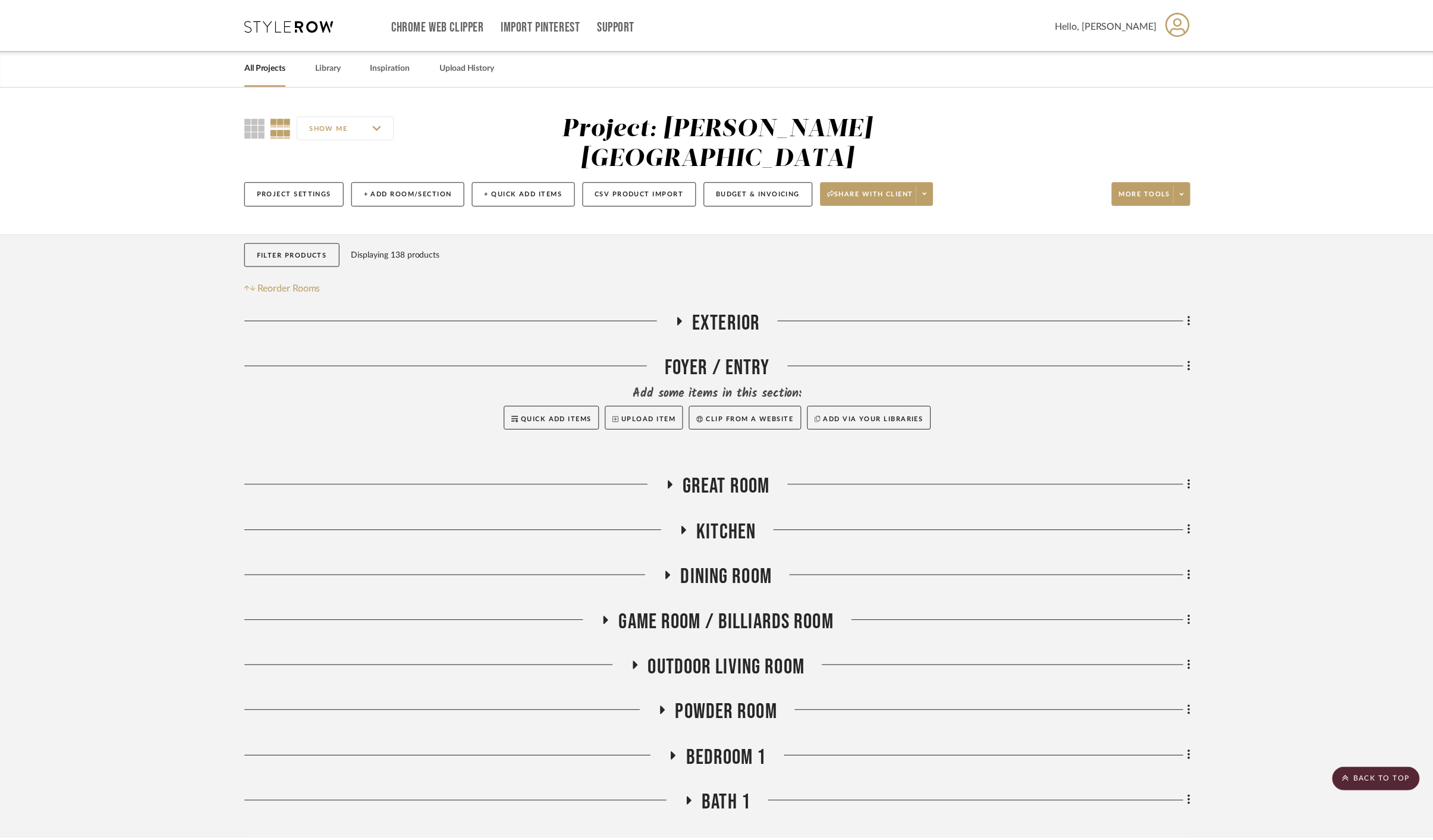
scroll to position [424, 0]
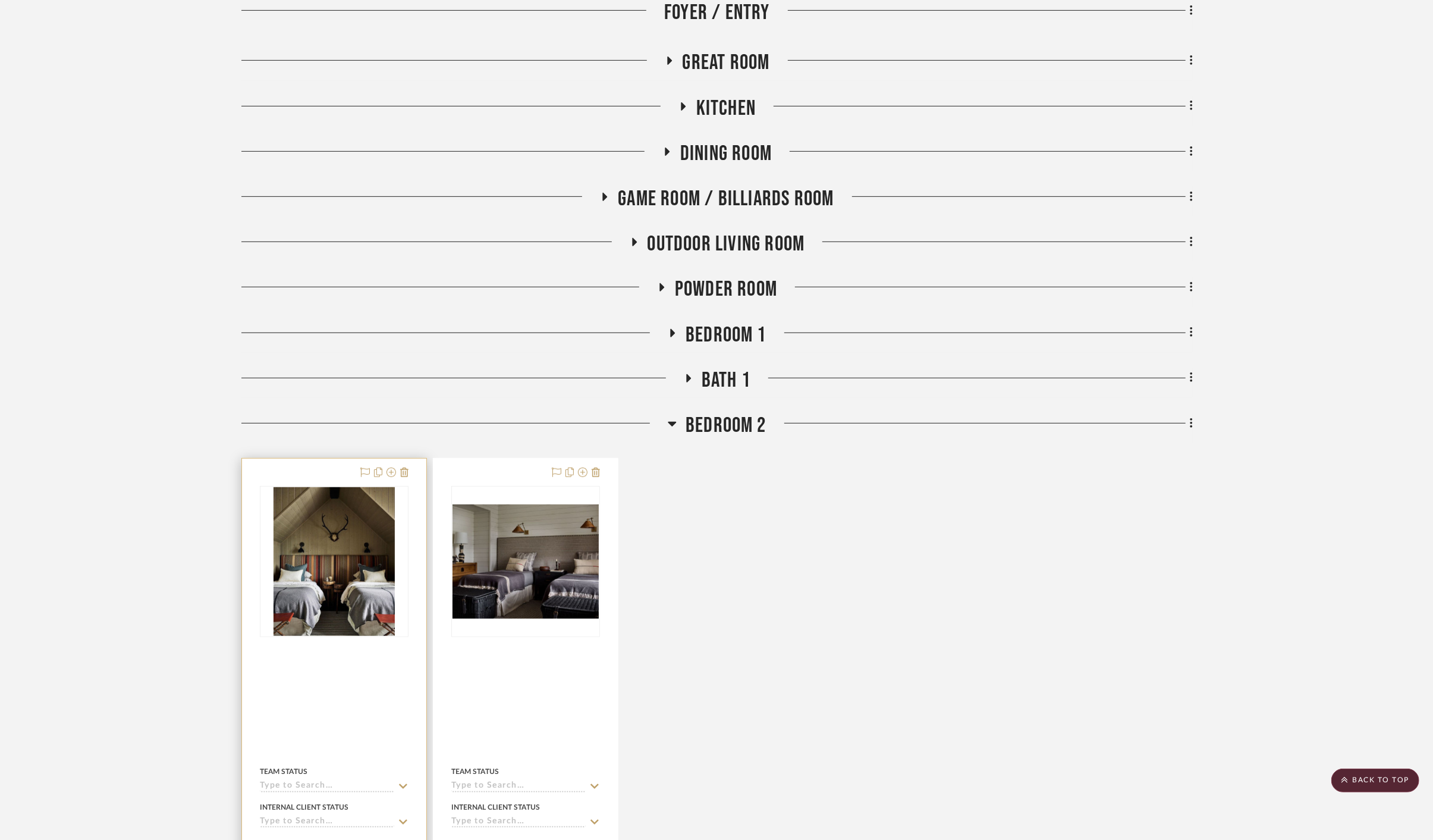
click at [352, 545] on img "0" at bounding box center [334, 561] width 121 height 149
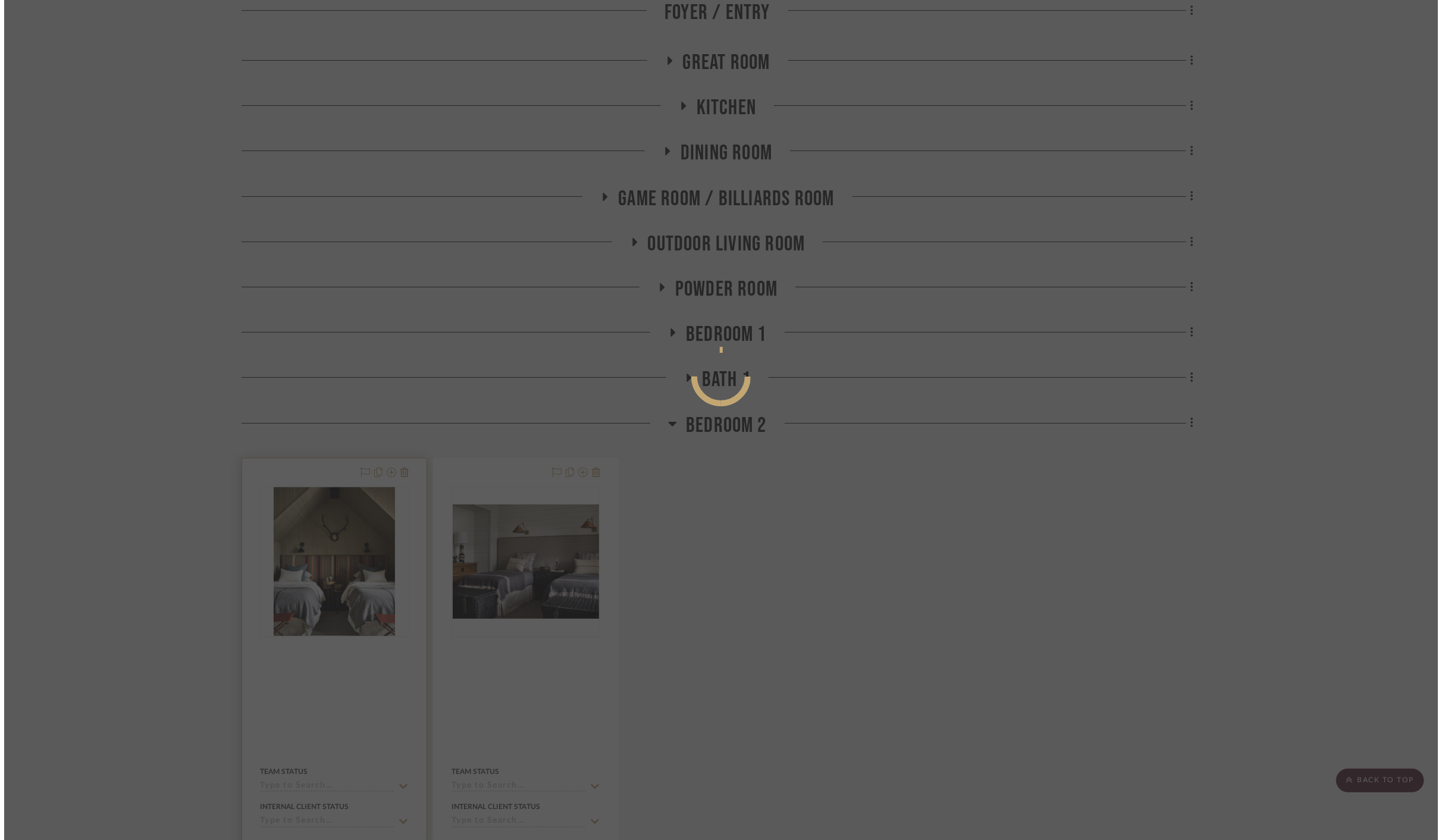
scroll to position [0, 0]
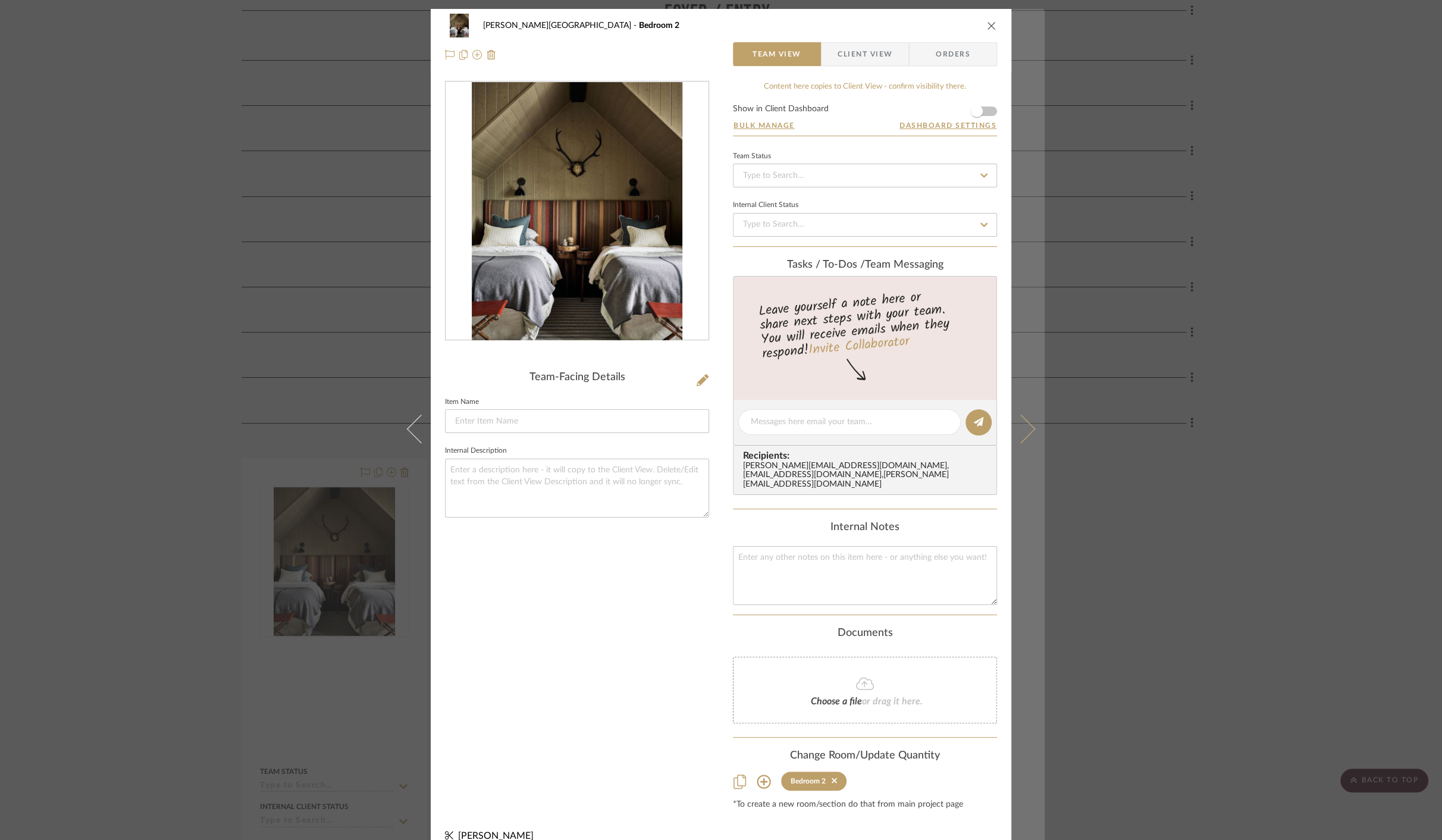
click at [1018, 429] on icon at bounding box center [1020, 429] width 29 height 29
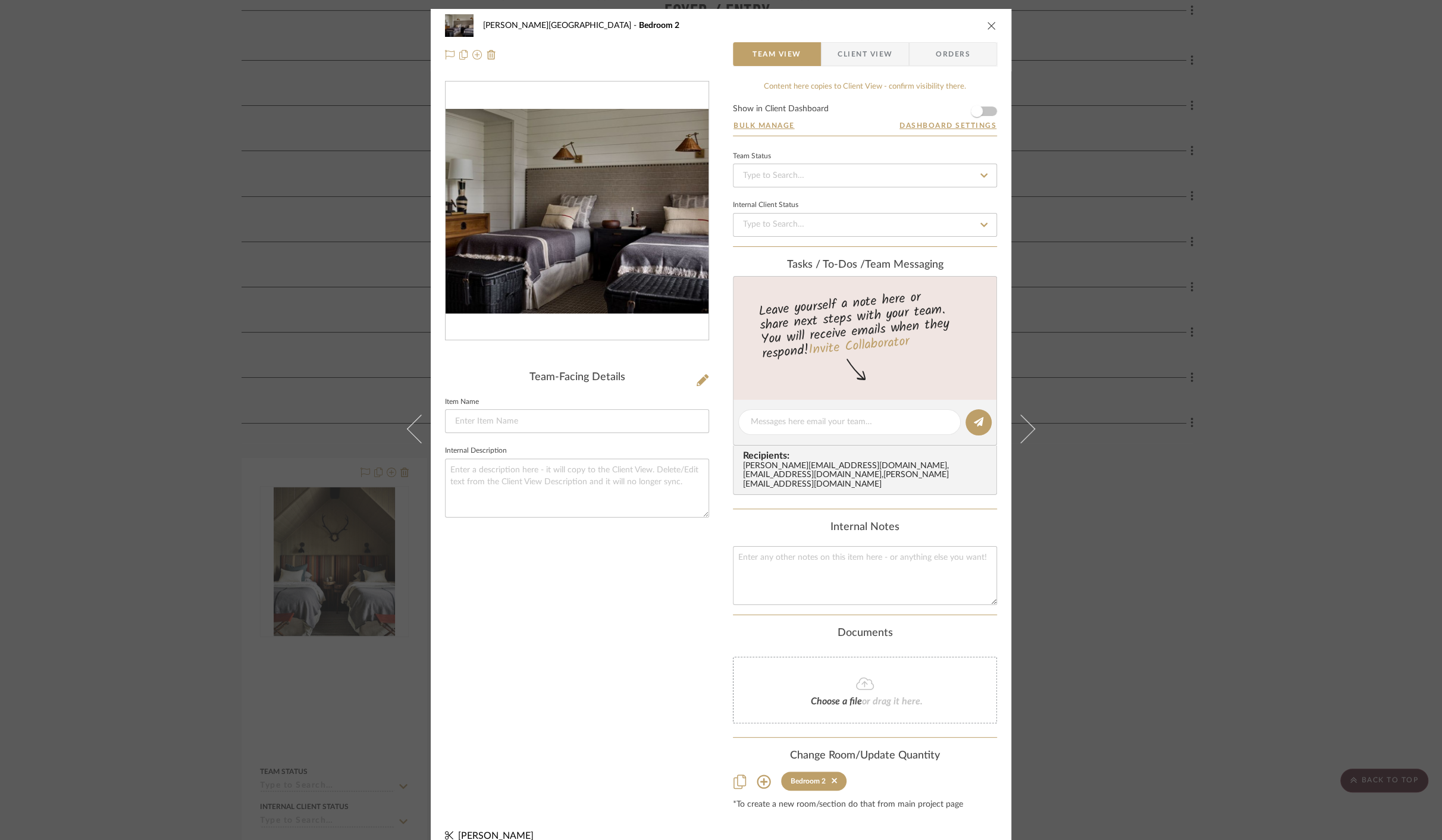
click at [1163, 497] on div "[PERSON_NAME][GEOGRAPHIC_DATA] Bedroom 2 Team View Client View Orders Team-Faci…" at bounding box center [721, 420] width 1442 height 840
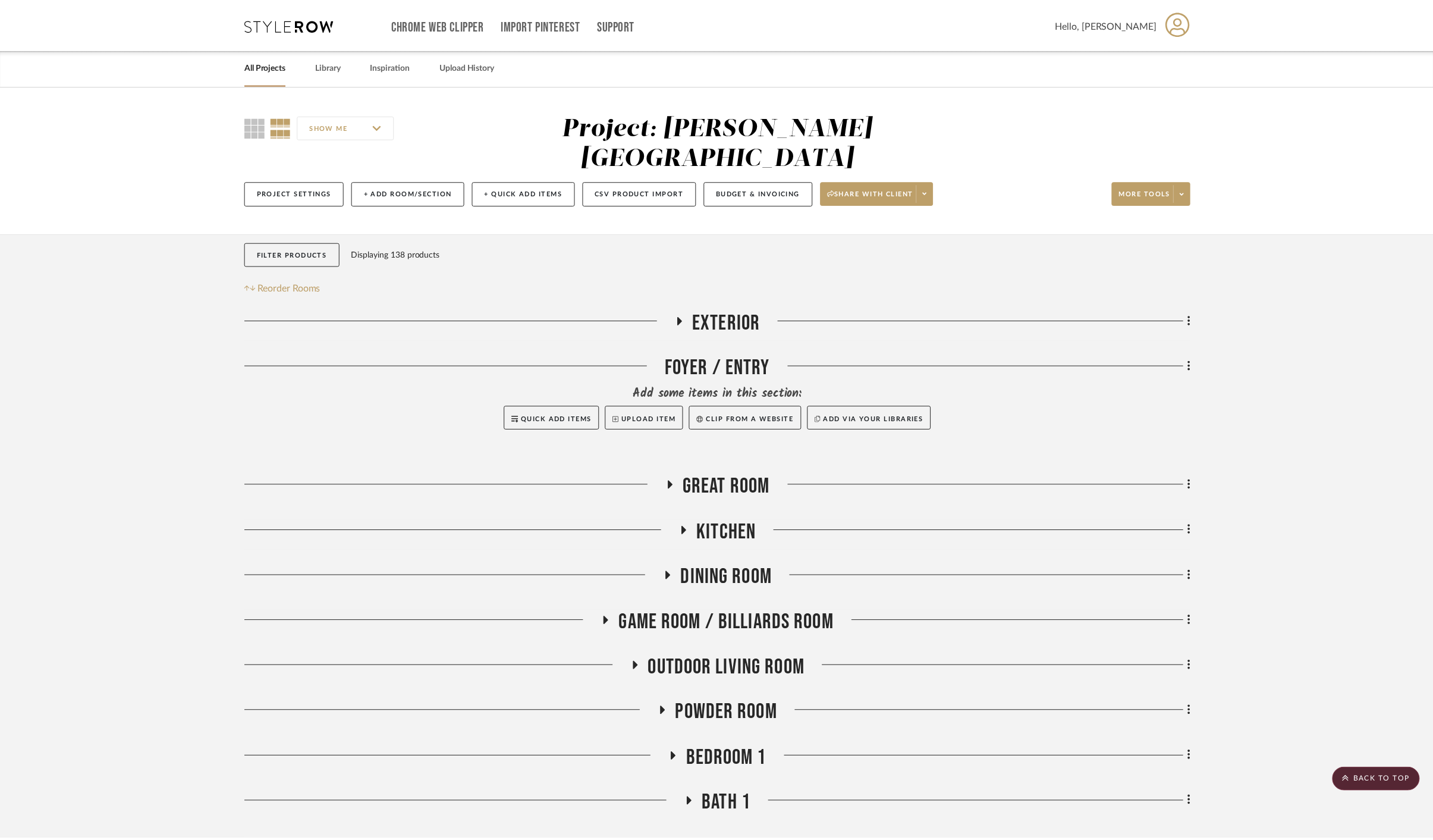
scroll to position [424, 0]
